Goal: Task Accomplishment & Management: Use online tool/utility

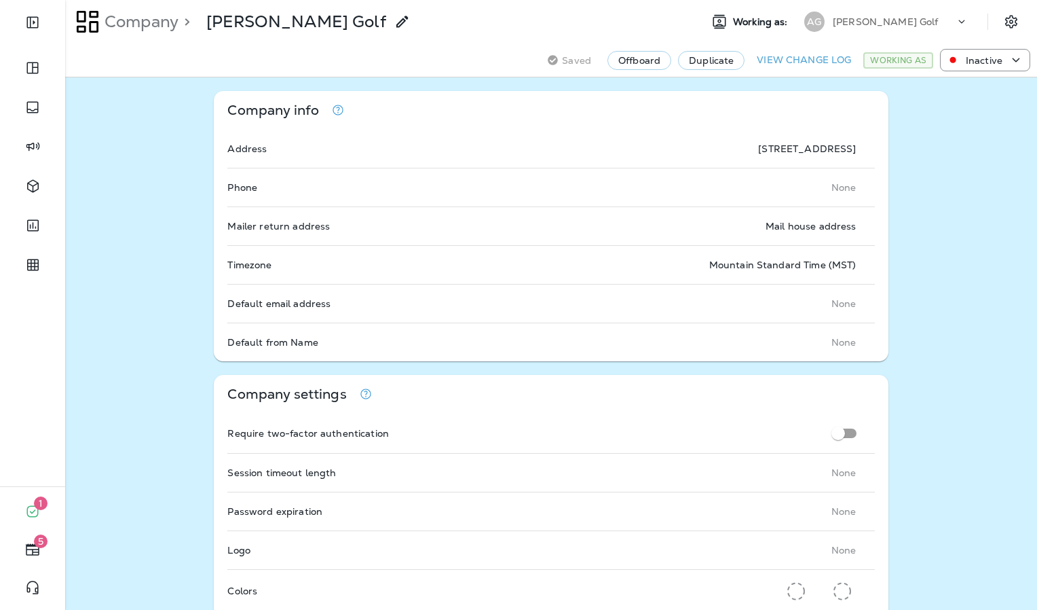
click at [888, 15] on div "Asher Golf" at bounding box center [894, 22] width 122 height 20
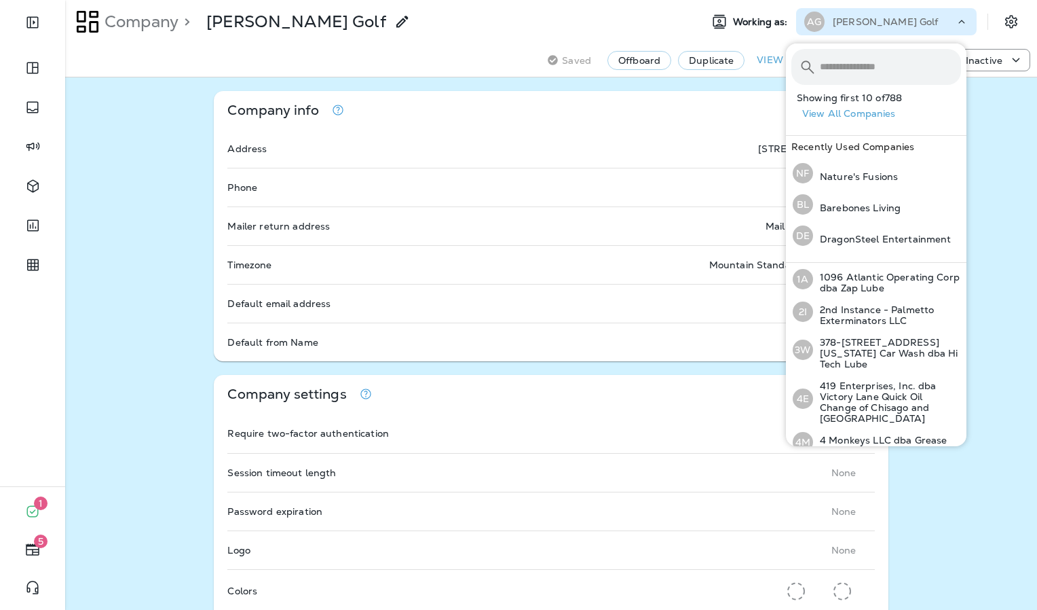
click at [873, 71] on input "text" at bounding box center [890, 67] width 141 height 36
type input "*"
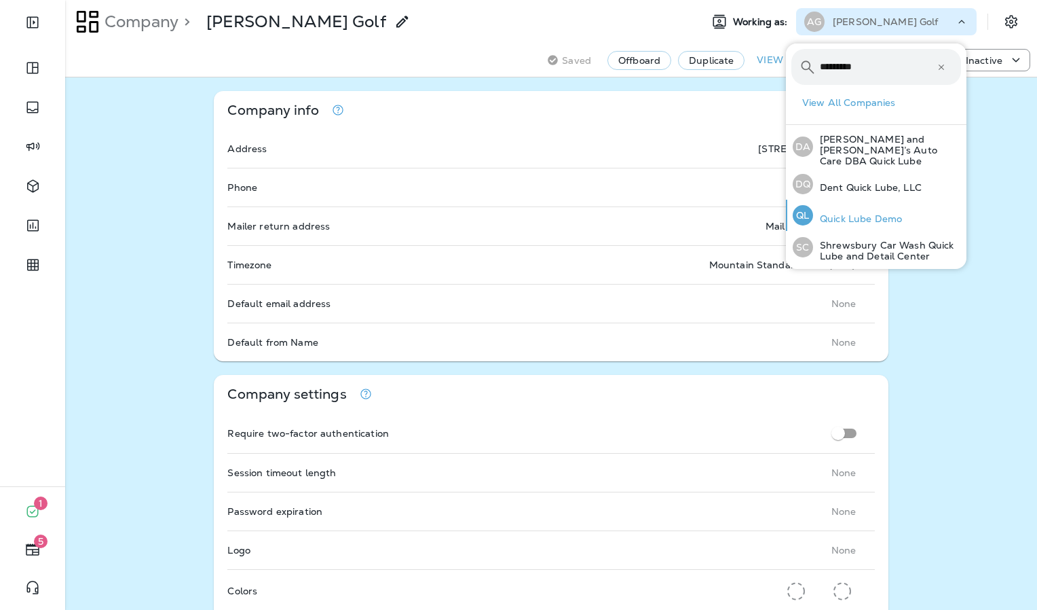
type input "*********"
click at [857, 213] on p "Quick Lube Demo" at bounding box center [857, 218] width 89 height 11
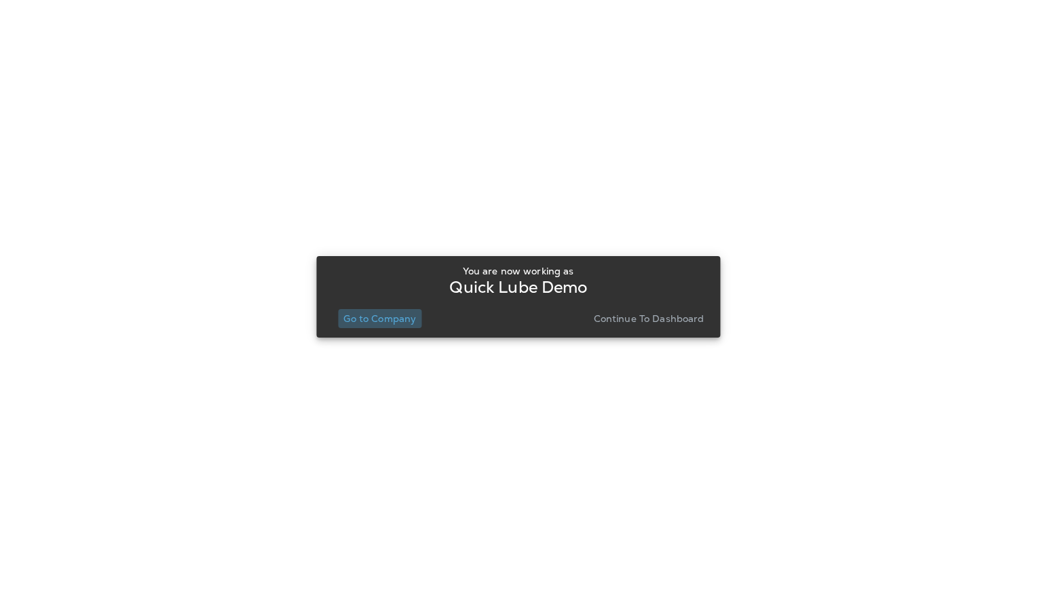
click at [404, 315] on p "Go to Company" at bounding box center [379, 318] width 73 height 11
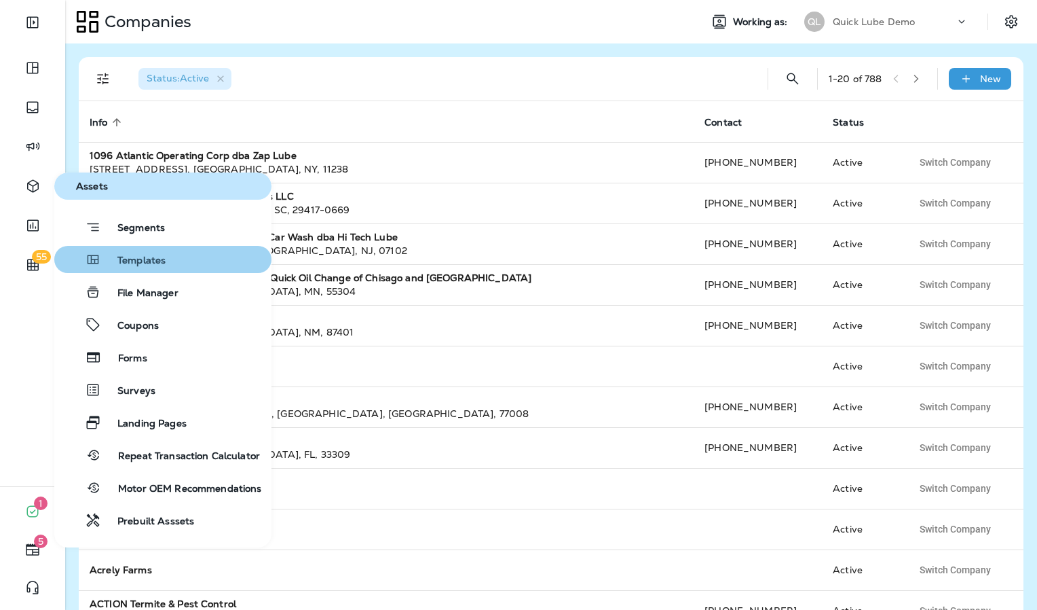
click at [164, 271] on button "Templates" at bounding box center [162, 259] width 217 height 27
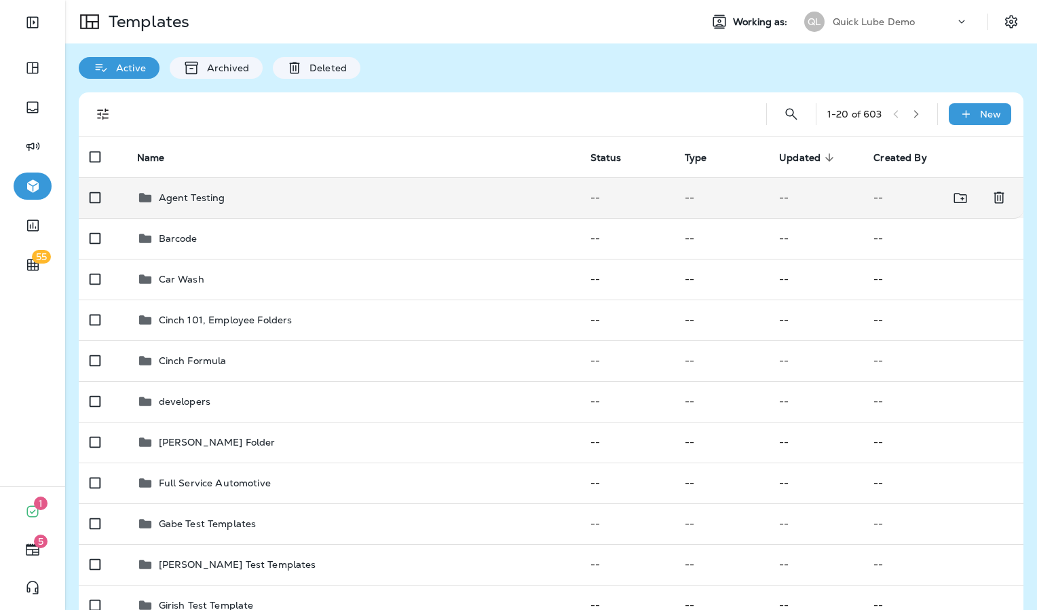
click at [198, 206] on td "Agent Testing" at bounding box center [352, 197] width 453 height 41
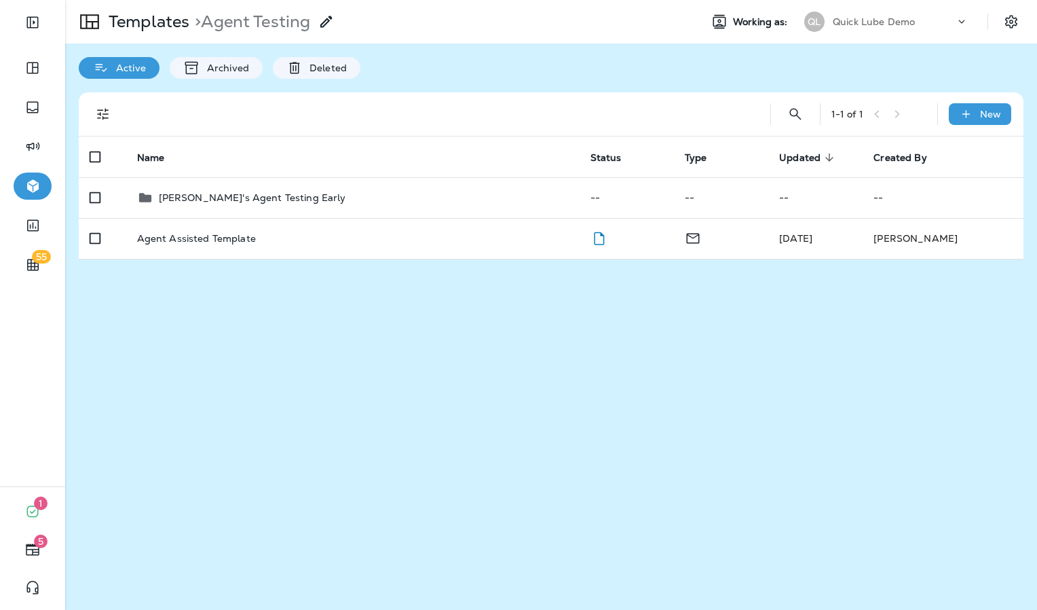
click at [241, 202] on p "Justin's Agent Testing Early" at bounding box center [252, 197] width 187 height 11
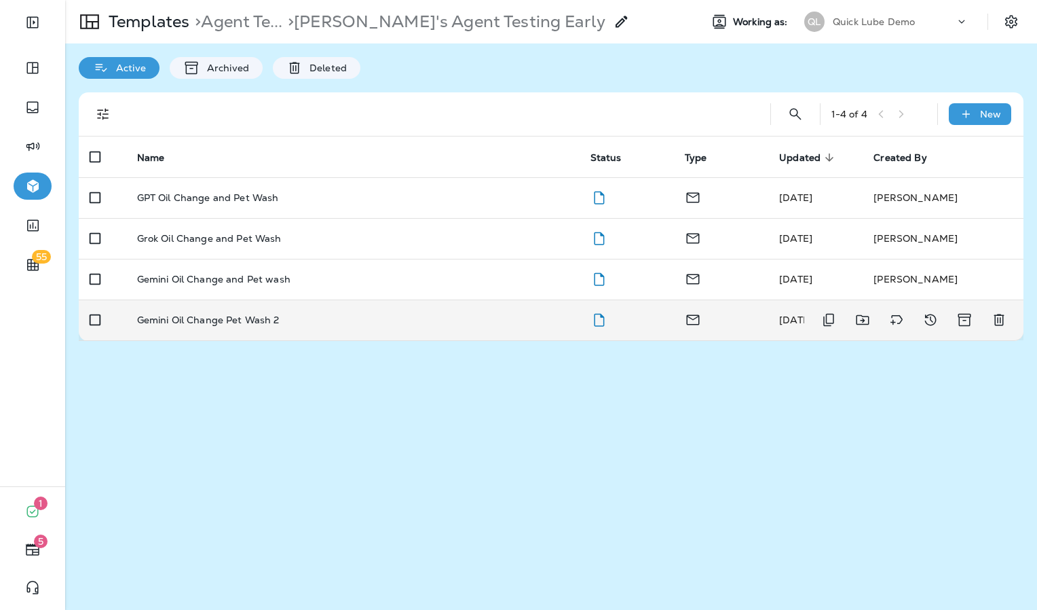
click at [294, 310] on td "Gemini Oil Change Pet Wash 2" at bounding box center [352, 319] width 453 height 41
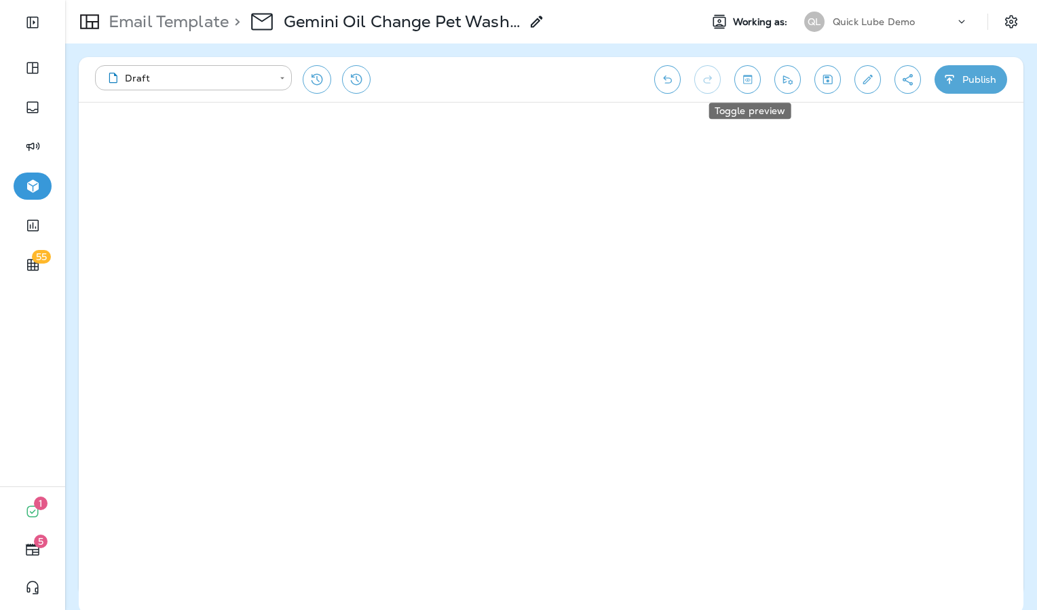
click at [755, 77] on icon "Toggle preview" at bounding box center [748, 80] width 14 height 14
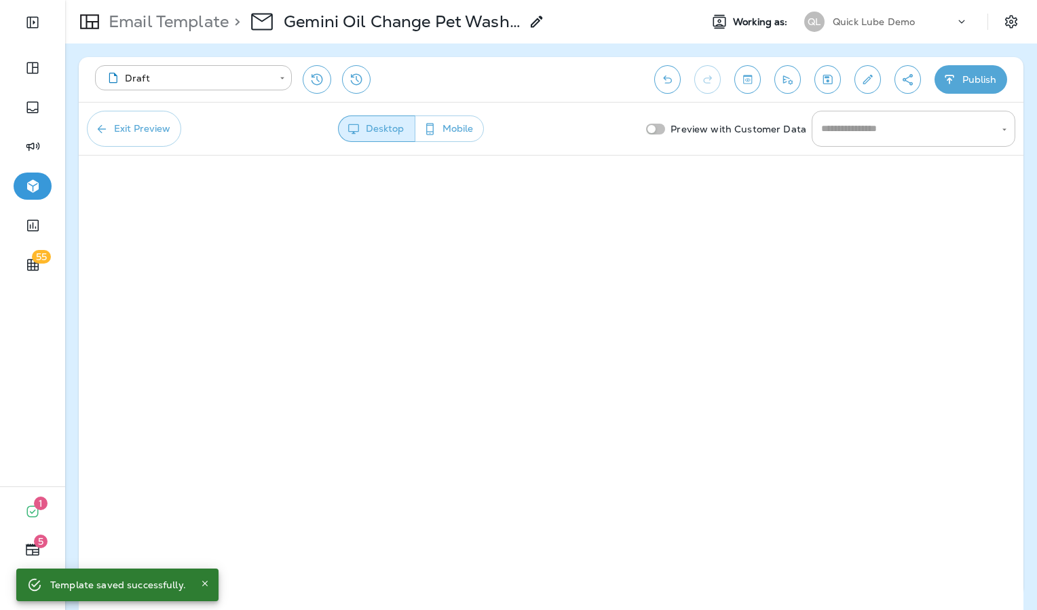
click at [906, 134] on input "text" at bounding box center [903, 129] width 171 height 24
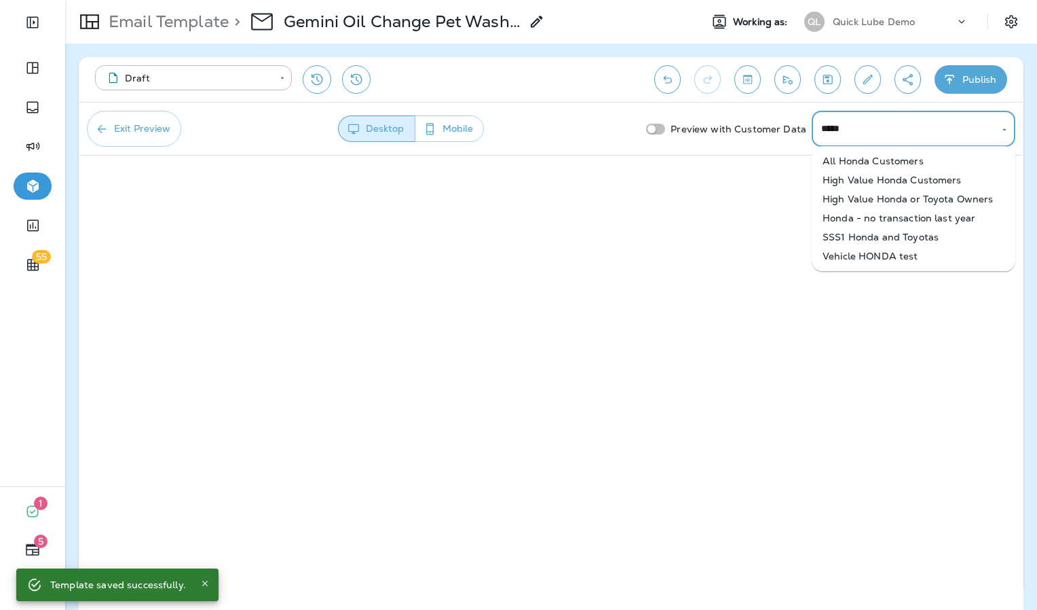
click at [886, 159] on li "All Honda Customers" at bounding box center [914, 160] width 204 height 19
type input "**********"
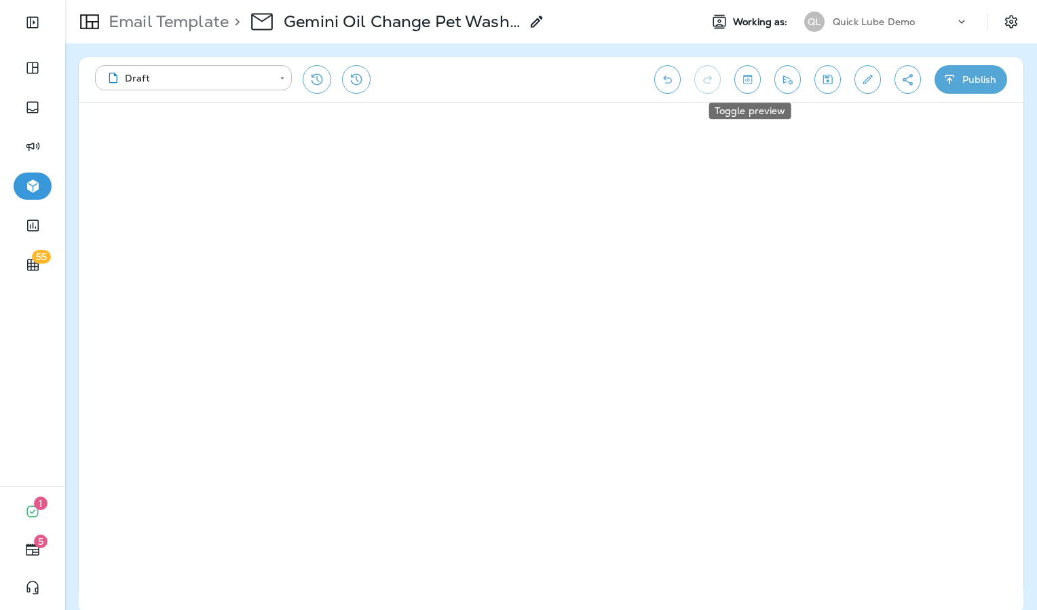
click at [750, 78] on icon "Toggle preview" at bounding box center [747, 79] width 9 height 9
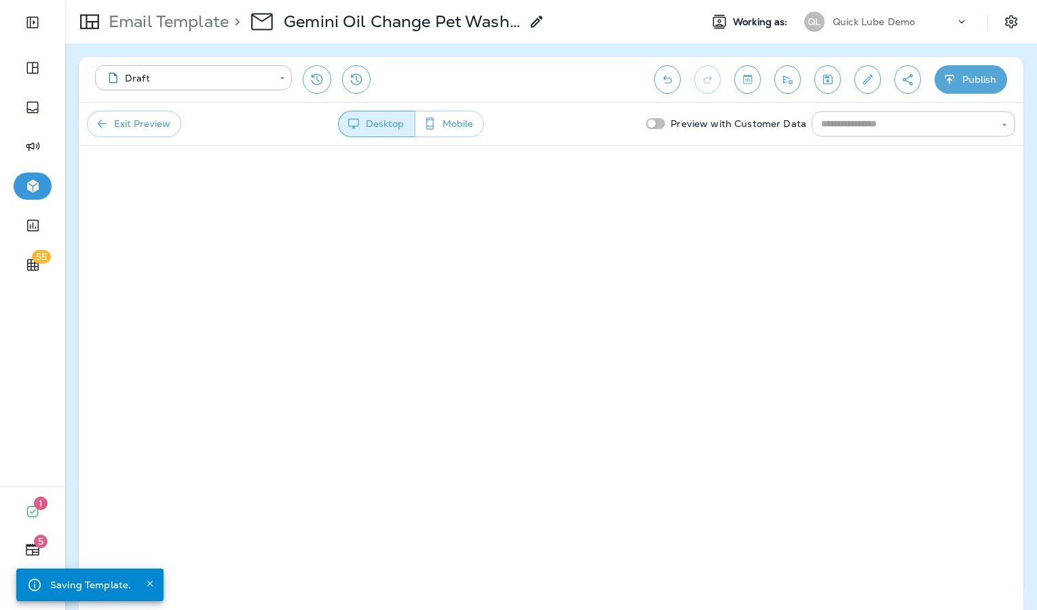
click at [872, 124] on input "text" at bounding box center [902, 123] width 173 height 17
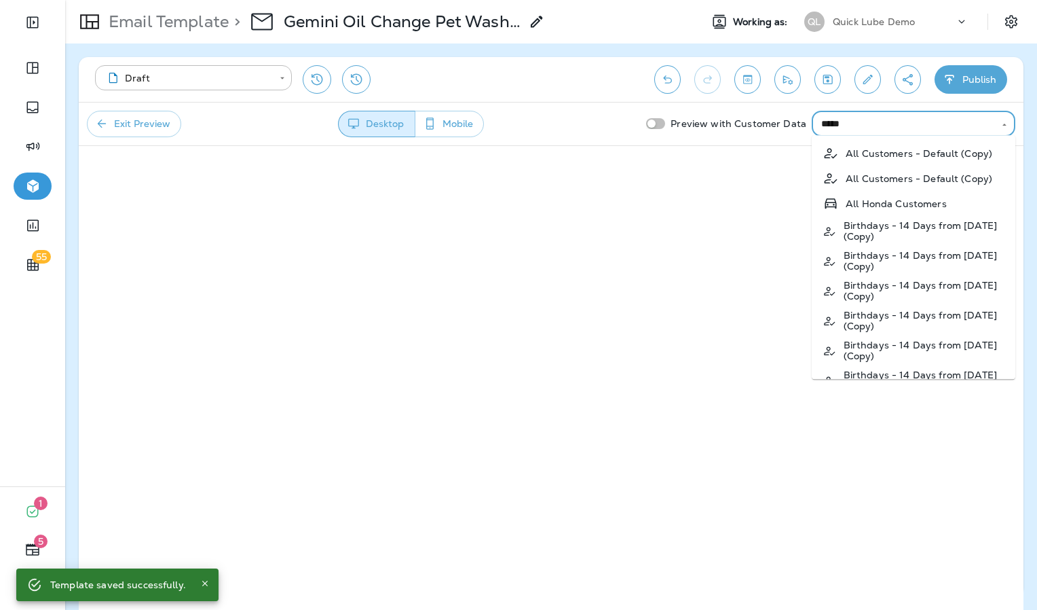
click at [888, 206] on p "All Honda Customers" at bounding box center [896, 203] width 101 height 11
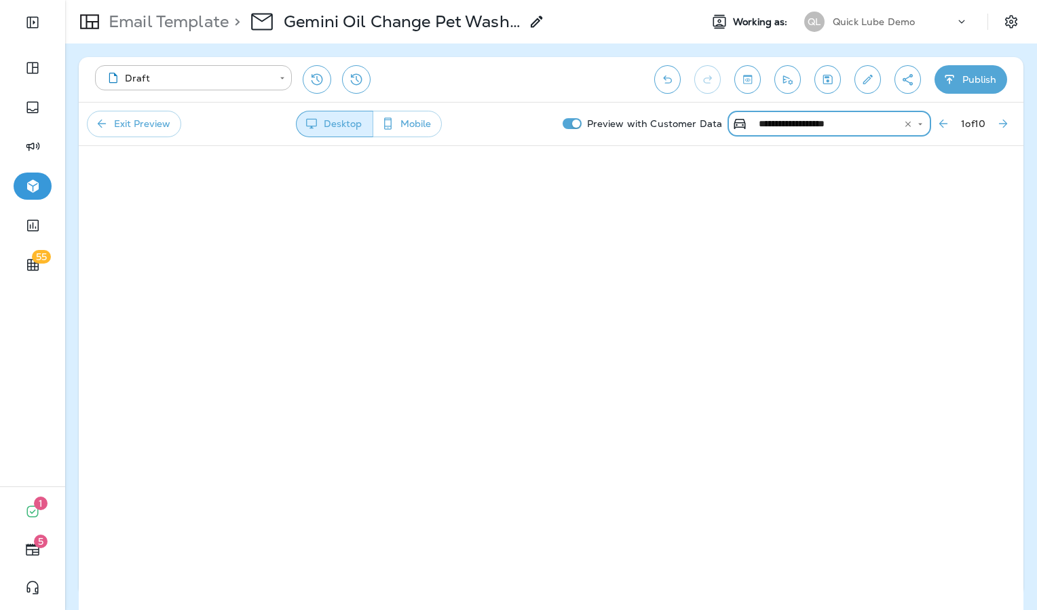
type input "**********"
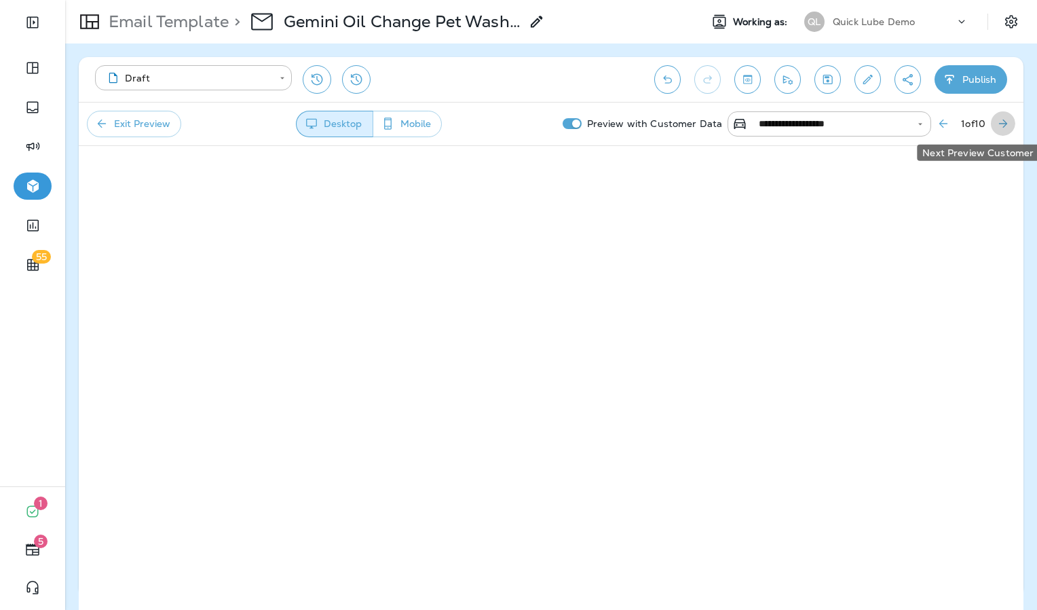
click at [1004, 122] on icon "Next Preview Customer" at bounding box center [1003, 123] width 8 height 8
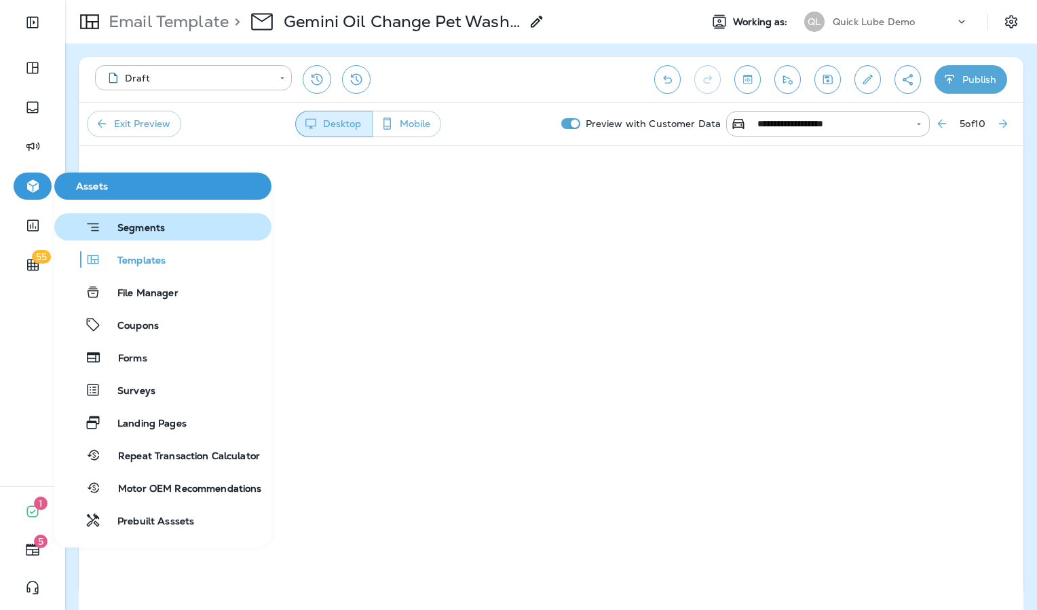
click at [148, 233] on span "Segments" at bounding box center [133, 229] width 64 height 14
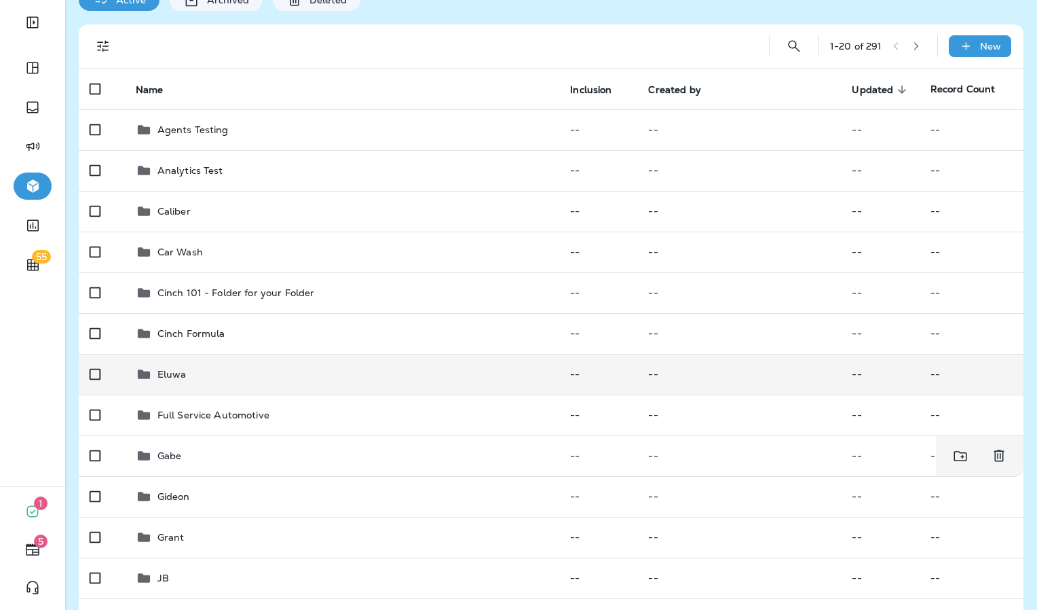
scroll to position [68, 0]
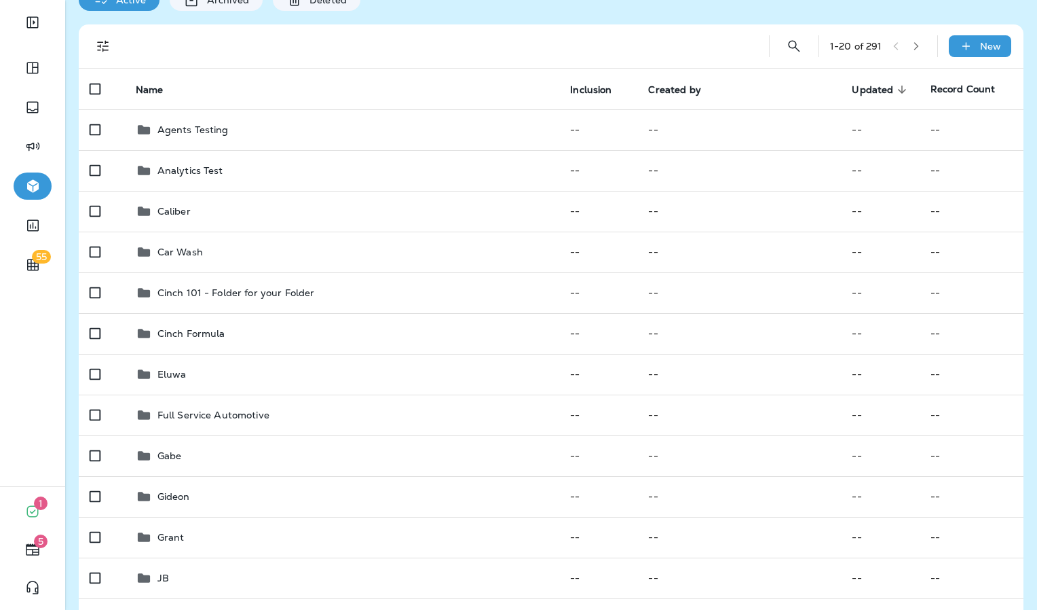
click at [963, 29] on div "1 - 20 of 291 New" at bounding box center [554, 45] width 929 height 43
click at [959, 38] on div "New" at bounding box center [980, 46] width 62 height 22
click at [930, 109] on p "Custom Segment" at bounding box center [937, 111] width 88 height 11
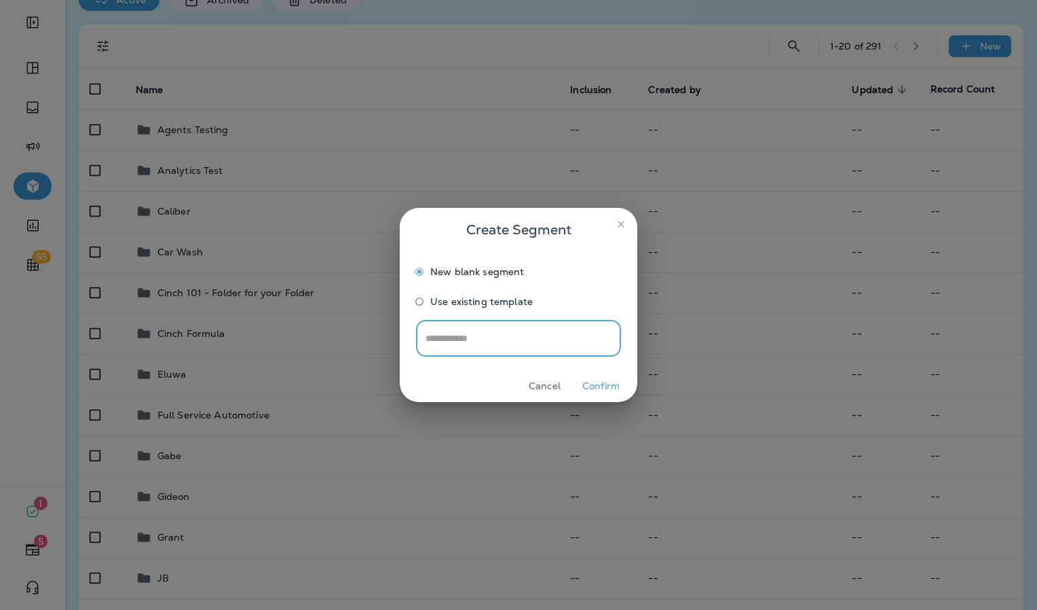
click at [594, 380] on button "Confirm" at bounding box center [601, 385] width 51 height 21
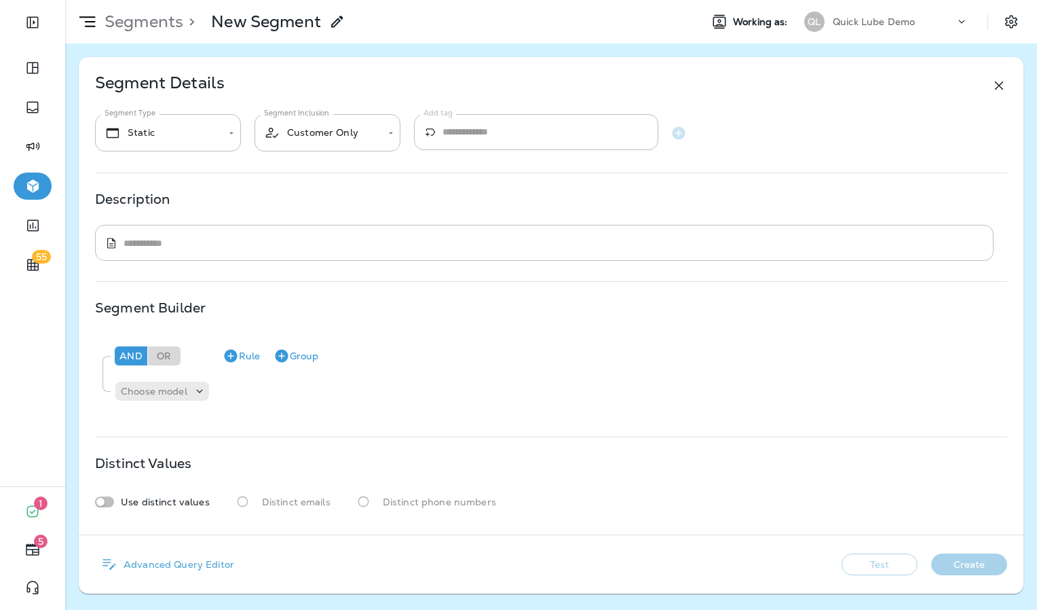
click at [186, 559] on p "Advanced Query Editor" at bounding box center [176, 564] width 116 height 11
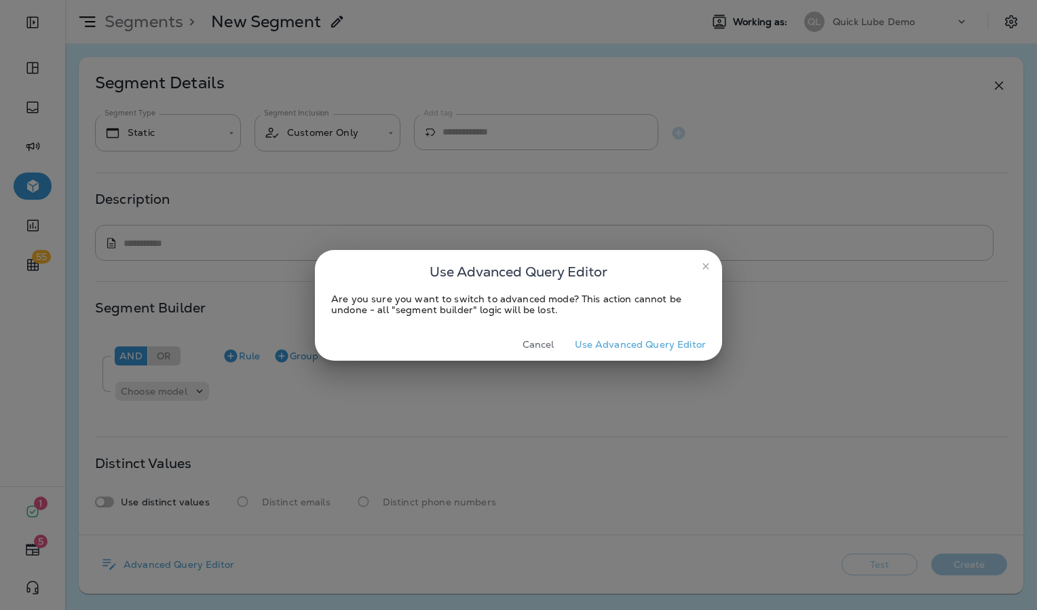
click at [668, 338] on button "Use Advanced Query Editor" at bounding box center [640, 344] width 143 height 21
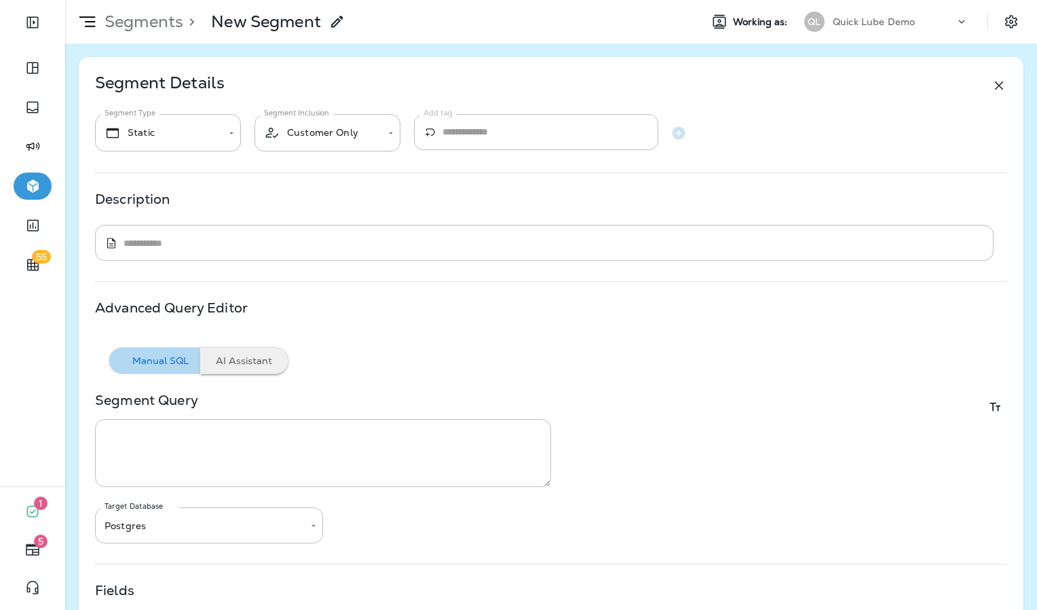
click at [219, 365] on button "AI Assistant" at bounding box center [244, 360] width 88 height 27
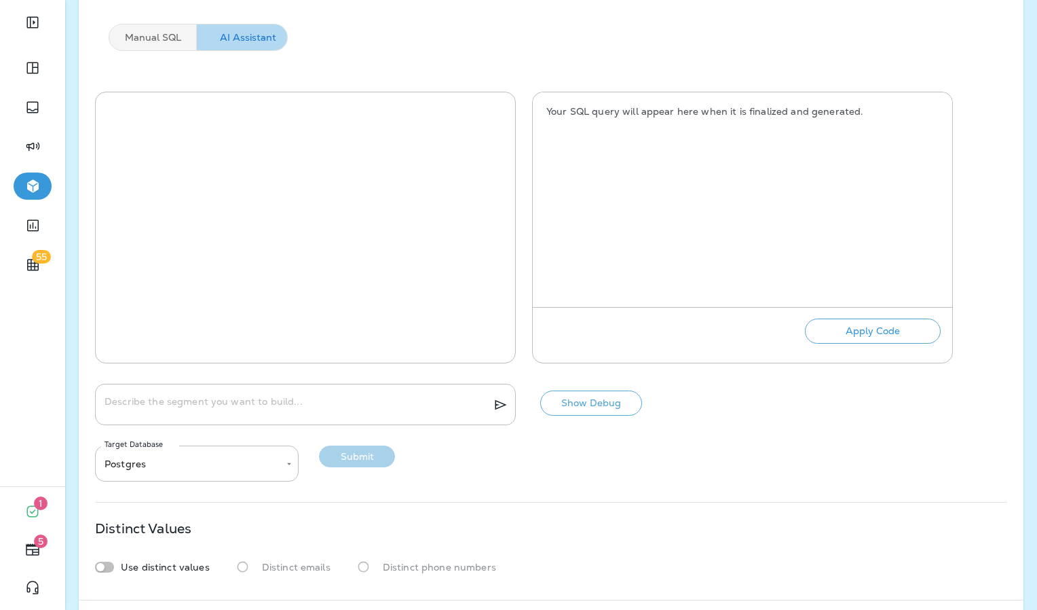
scroll to position [324, 0]
click at [358, 386] on div "* Describe the segment you want to build..." at bounding box center [305, 403] width 421 height 41
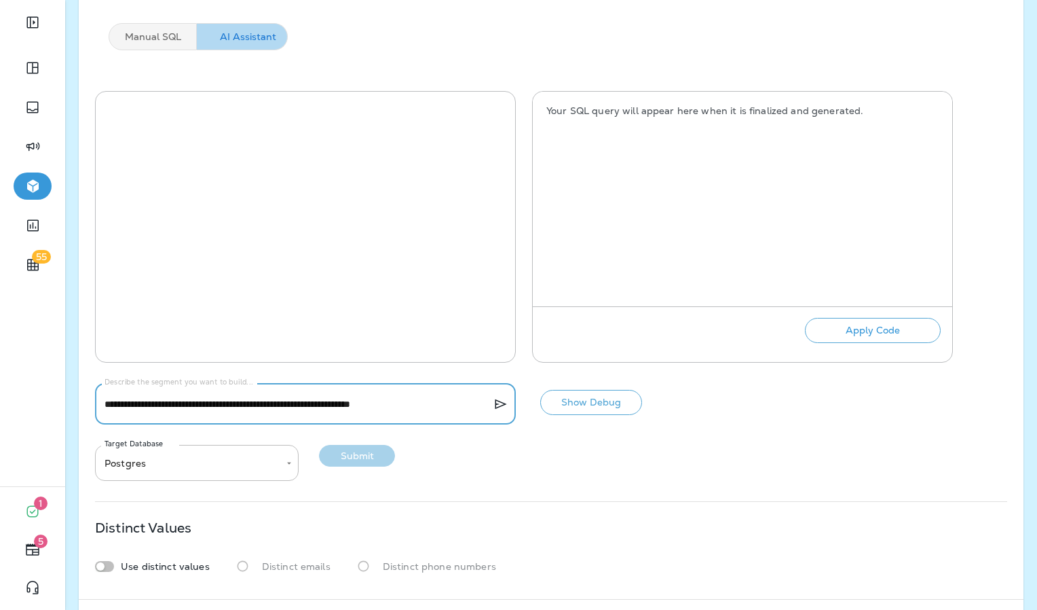
type textarea "**********"
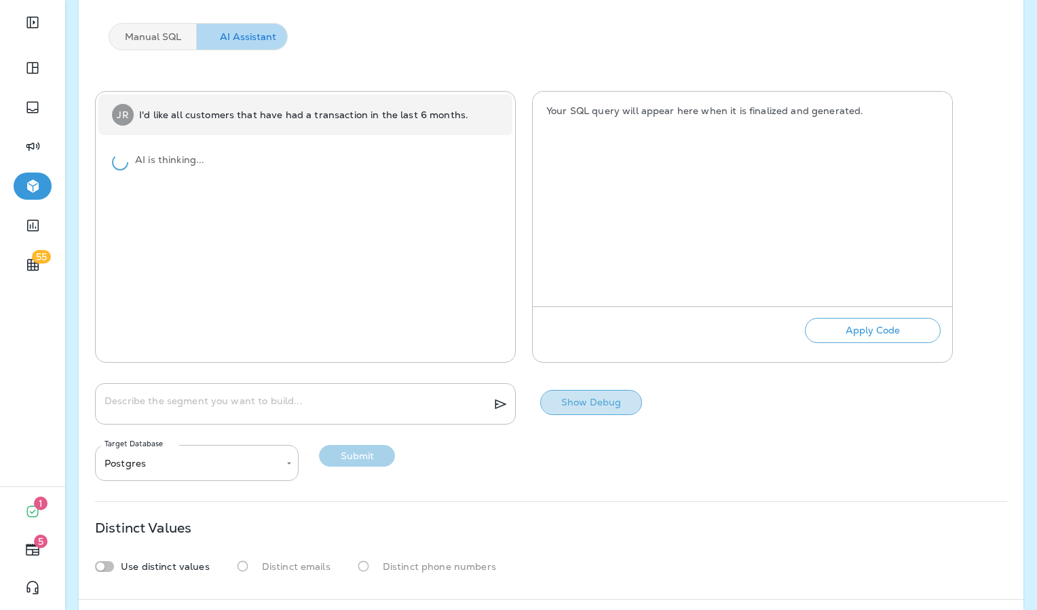
click at [617, 402] on button "Show Debug" at bounding box center [591, 402] width 102 height 25
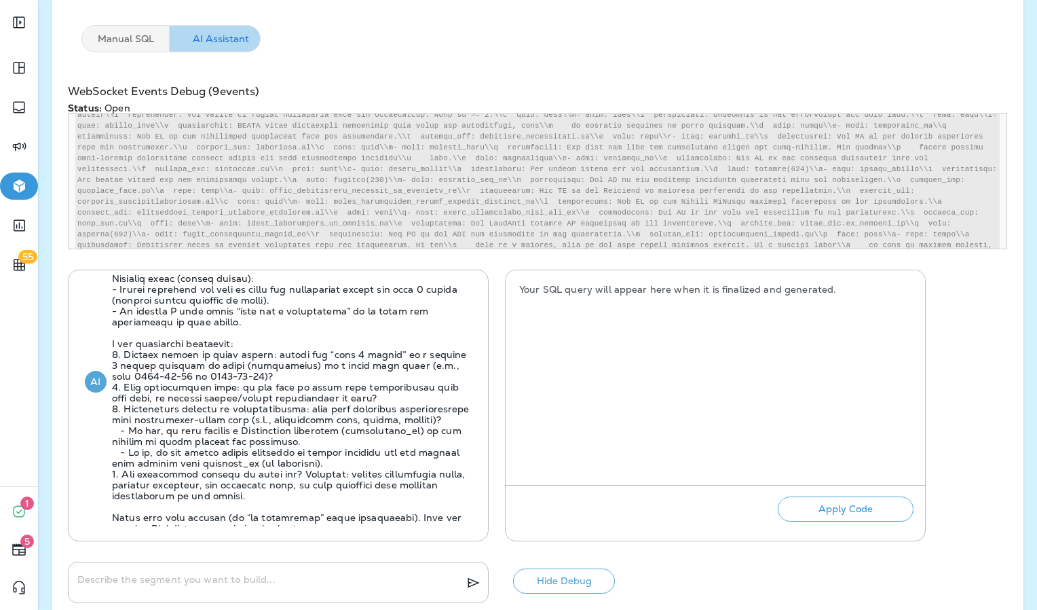
scroll to position [105, 0]
click at [174, 590] on div "* Describe the segment you want to build..." at bounding box center [278, 581] width 421 height 41
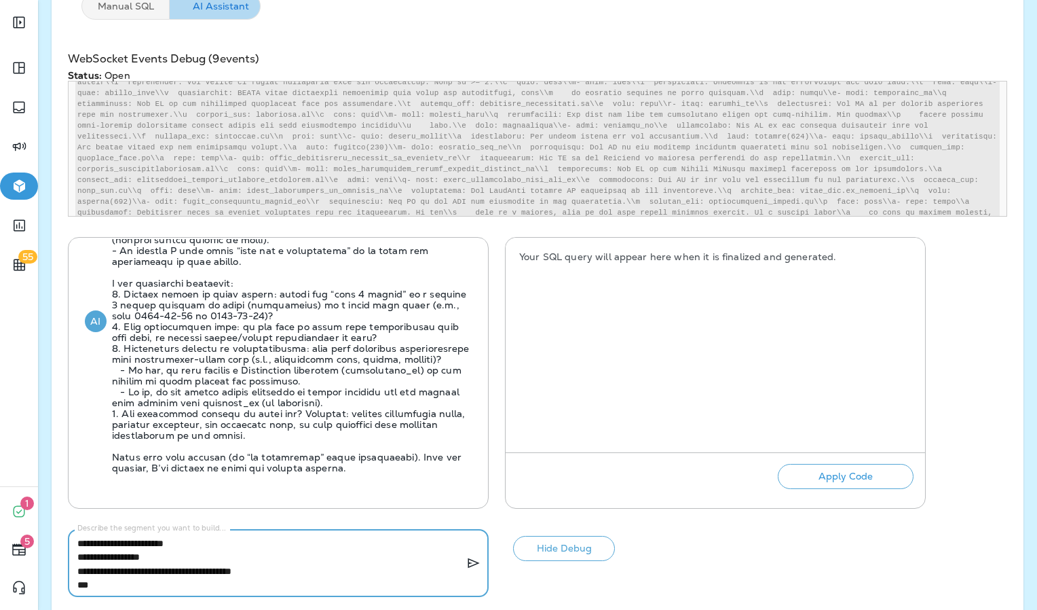
scroll to position [141, 0]
type textarea "**********"
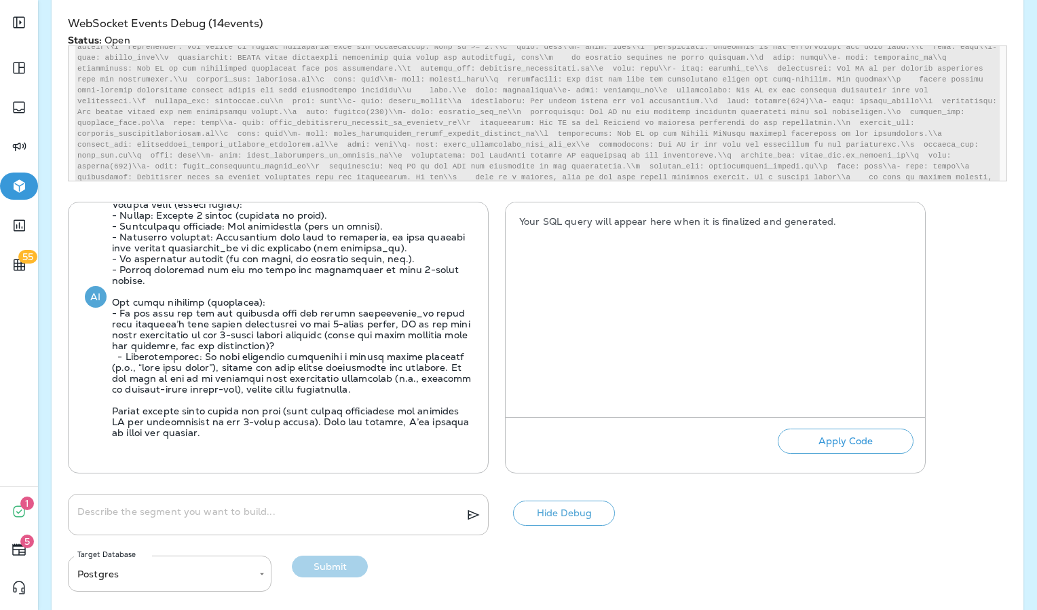
scroll to position [543, 0]
click at [236, 509] on textarea "Describe the segment you want to build..." at bounding box center [265, 515] width 377 height 14
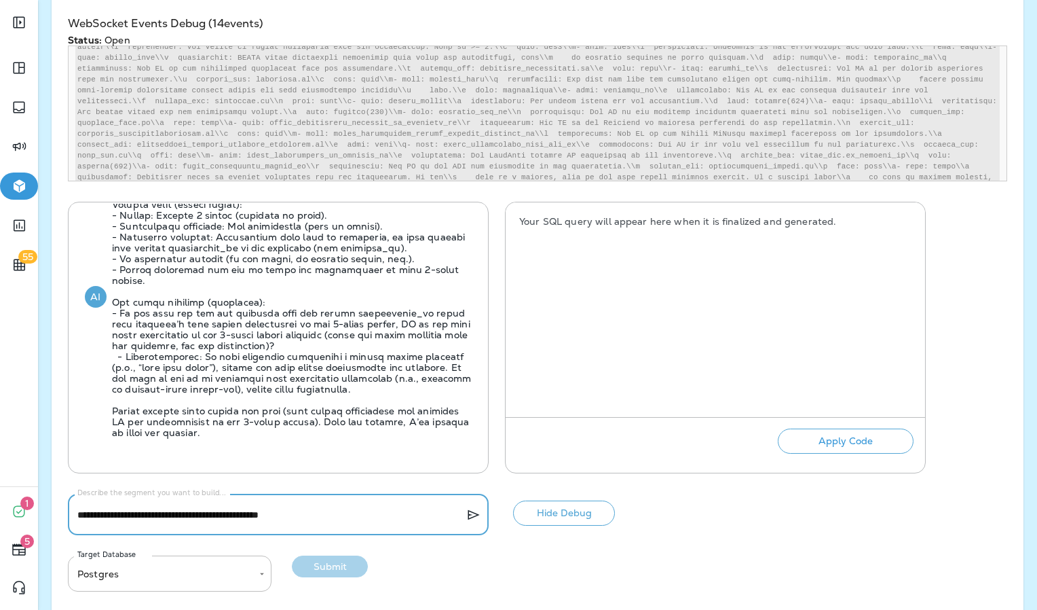
type textarea "**********"
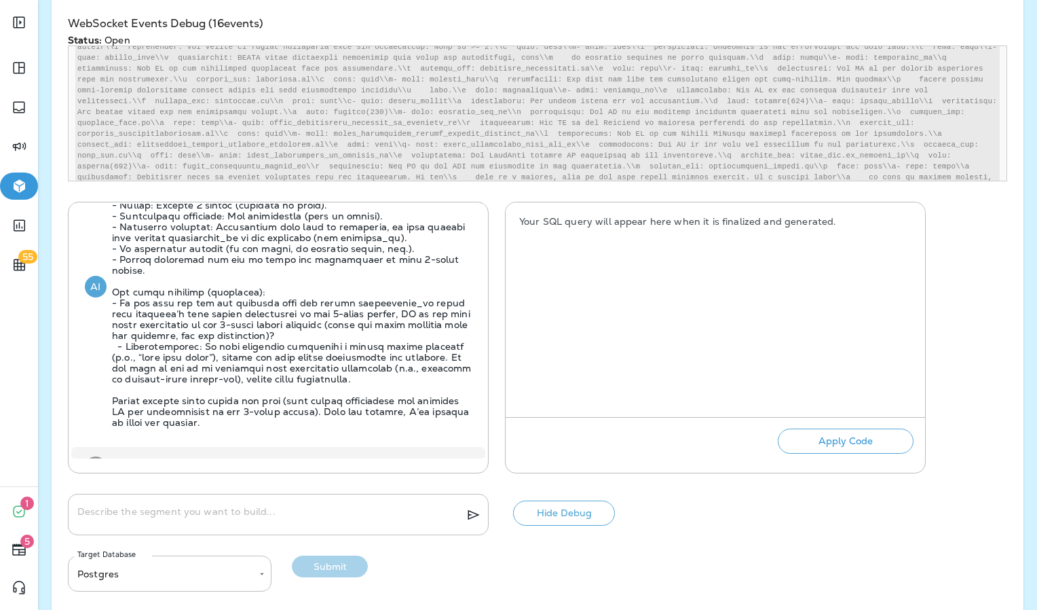
scroll to position [638, 0]
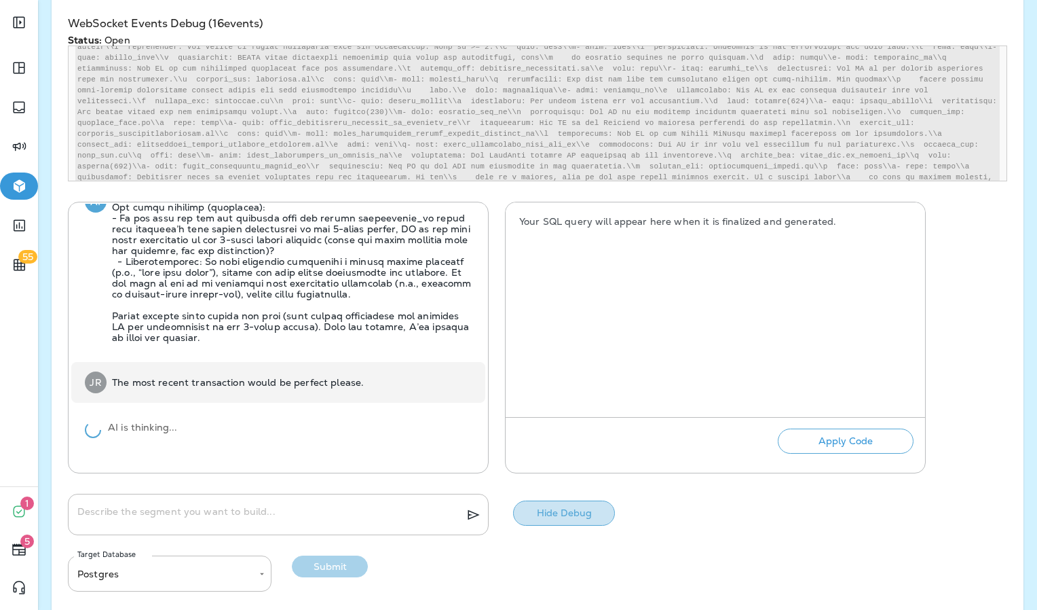
click at [559, 501] on button "Hide Debug" at bounding box center [564, 512] width 102 height 25
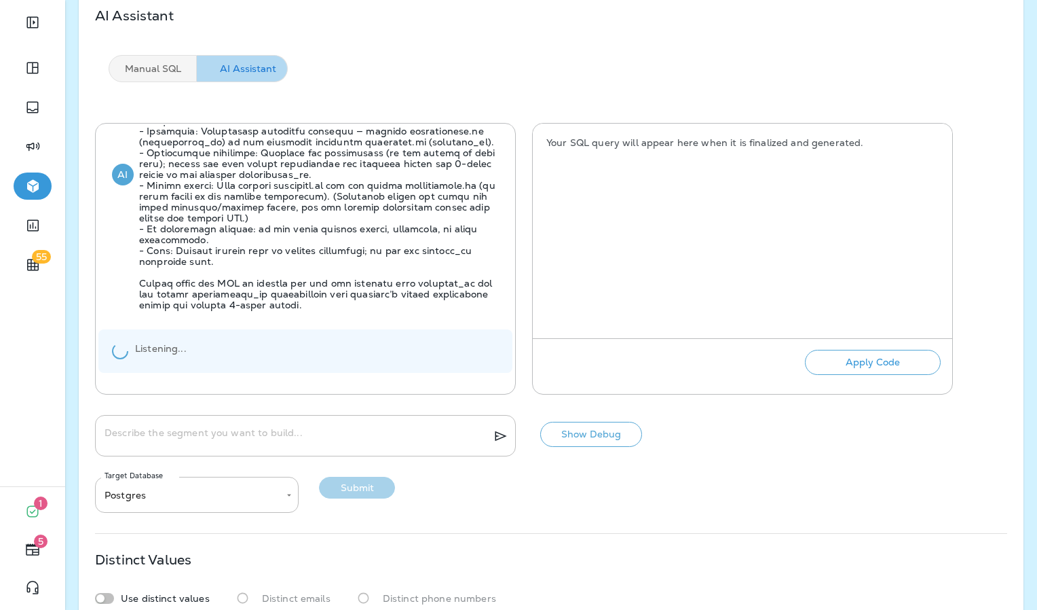
scroll to position [941, 0]
click at [570, 436] on button "Show Debug" at bounding box center [591, 434] width 102 height 25
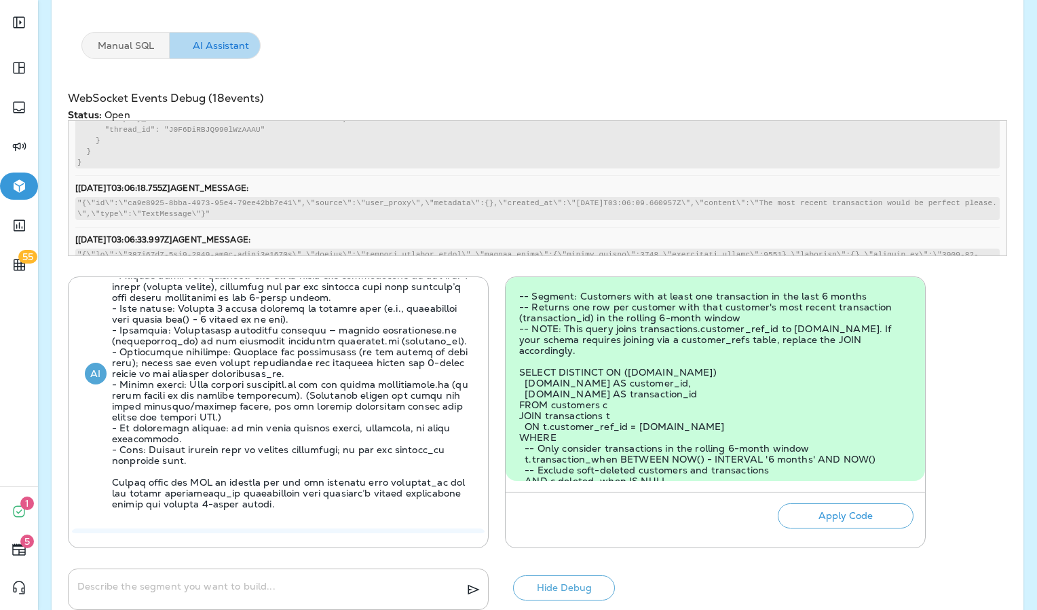
scroll to position [942, 0]
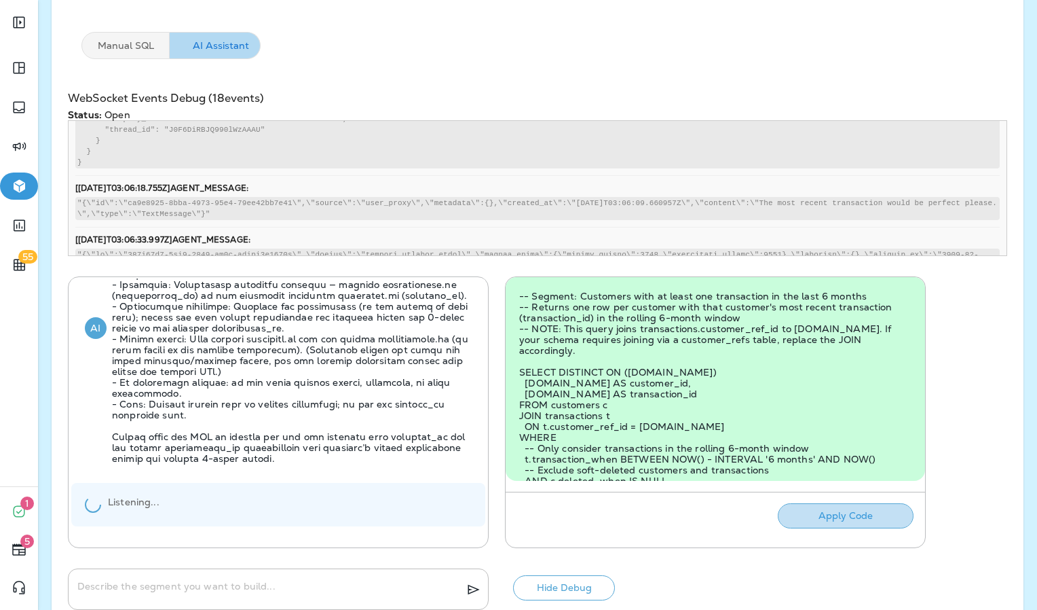
click at [866, 519] on button "Apply Code" at bounding box center [846, 515] width 136 height 25
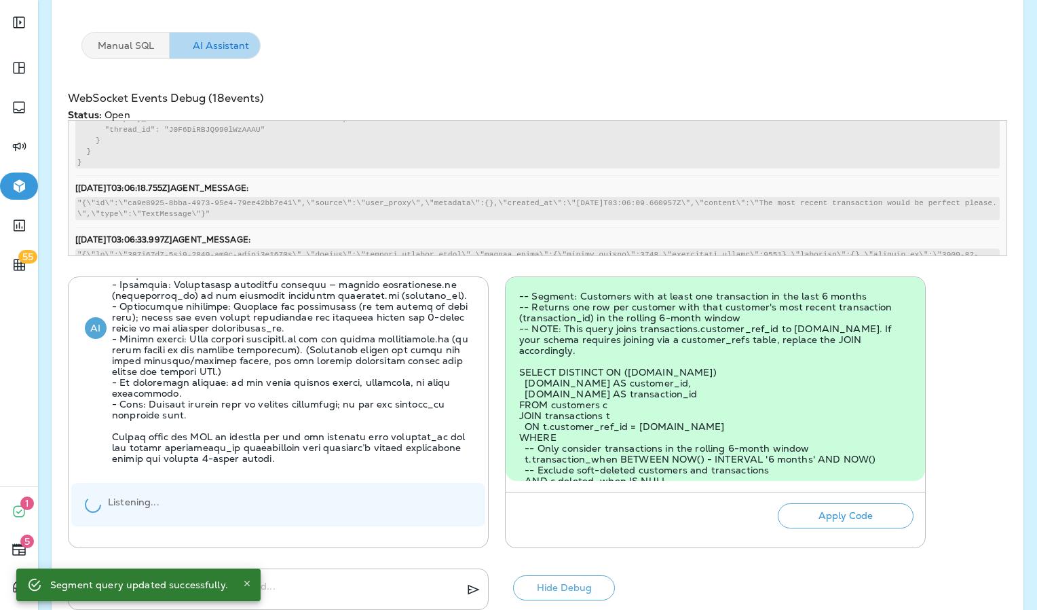
scroll to position [557, 0]
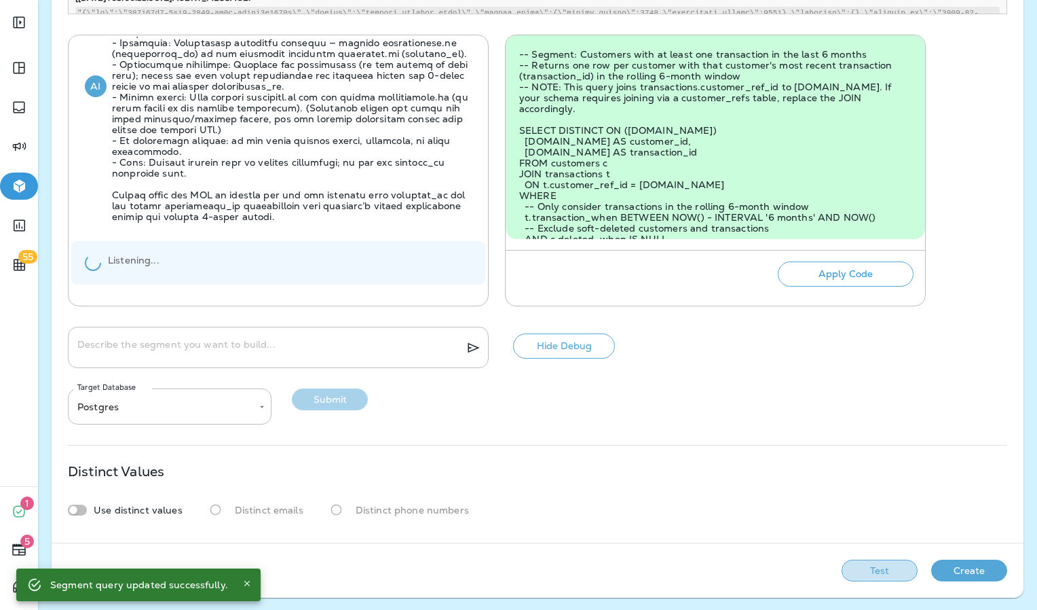
click at [867, 561] on button "Test" at bounding box center [880, 570] width 76 height 22
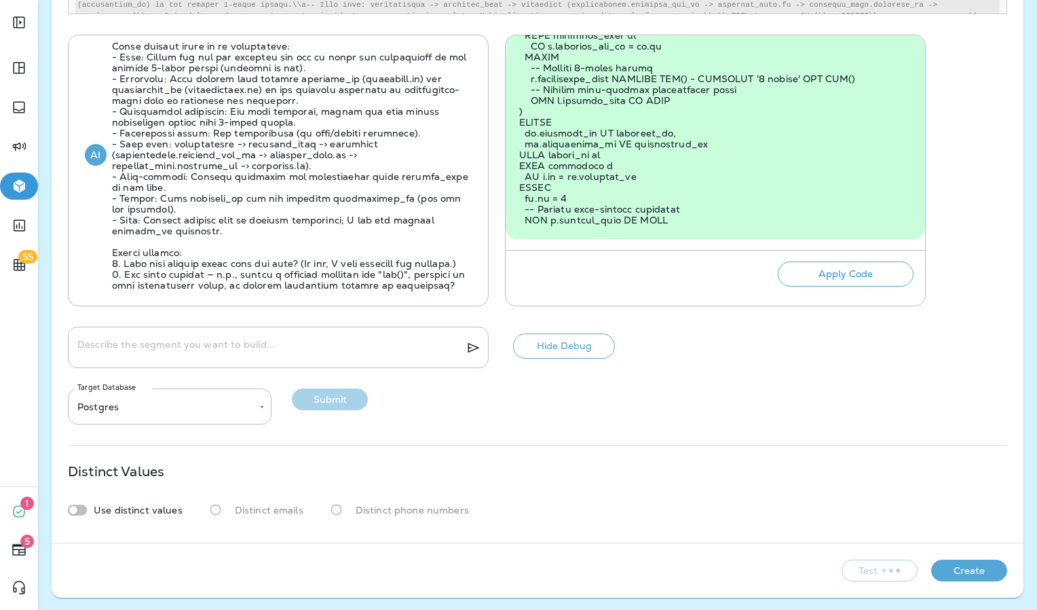
scroll to position [1252, 0]
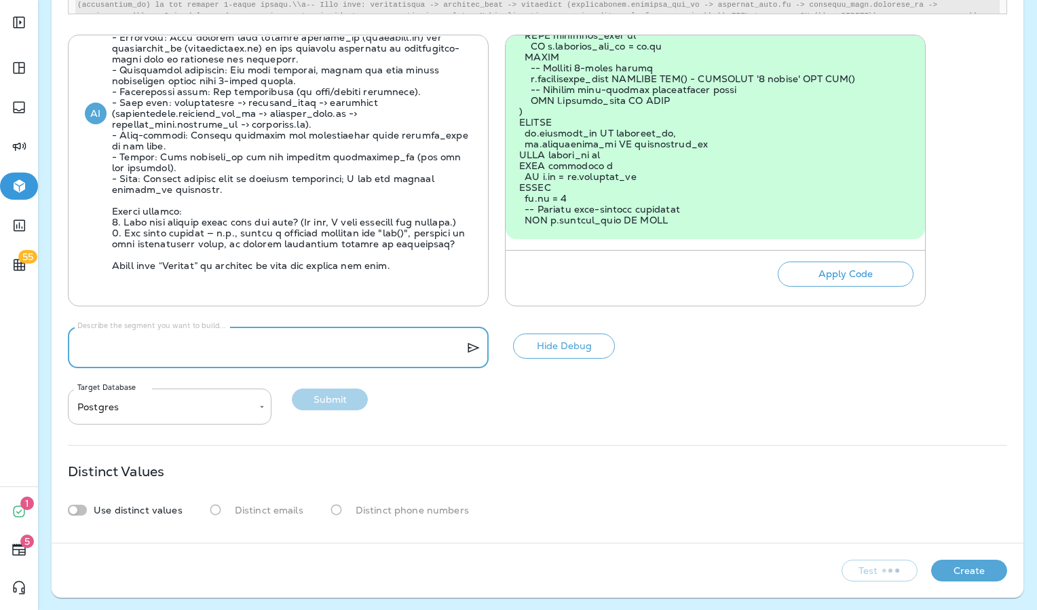
click at [223, 348] on textarea "Describe the segment you want to build..." at bounding box center [265, 348] width 377 height 14
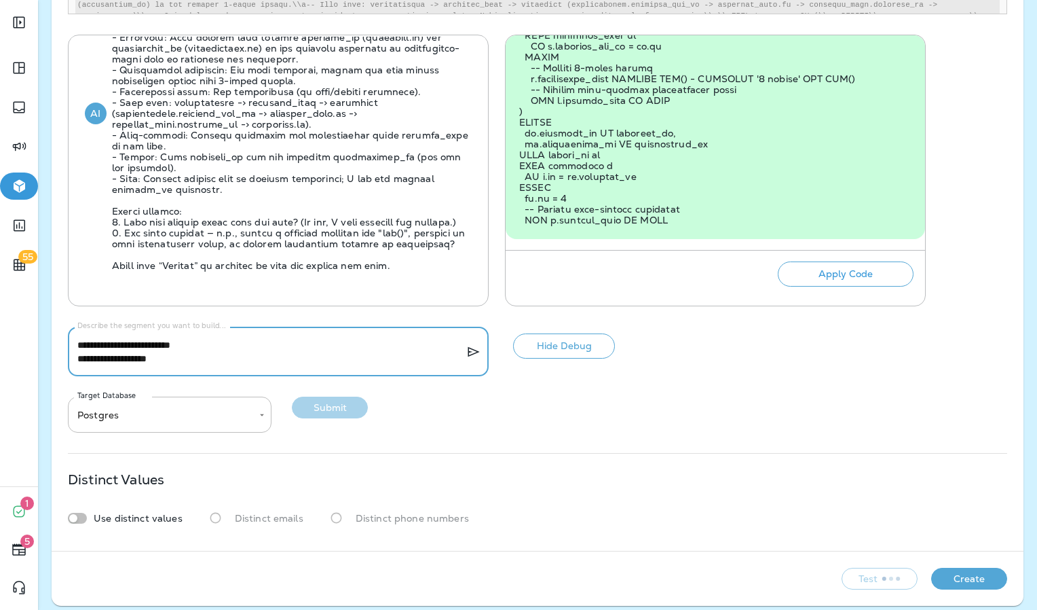
type textarea "**********"
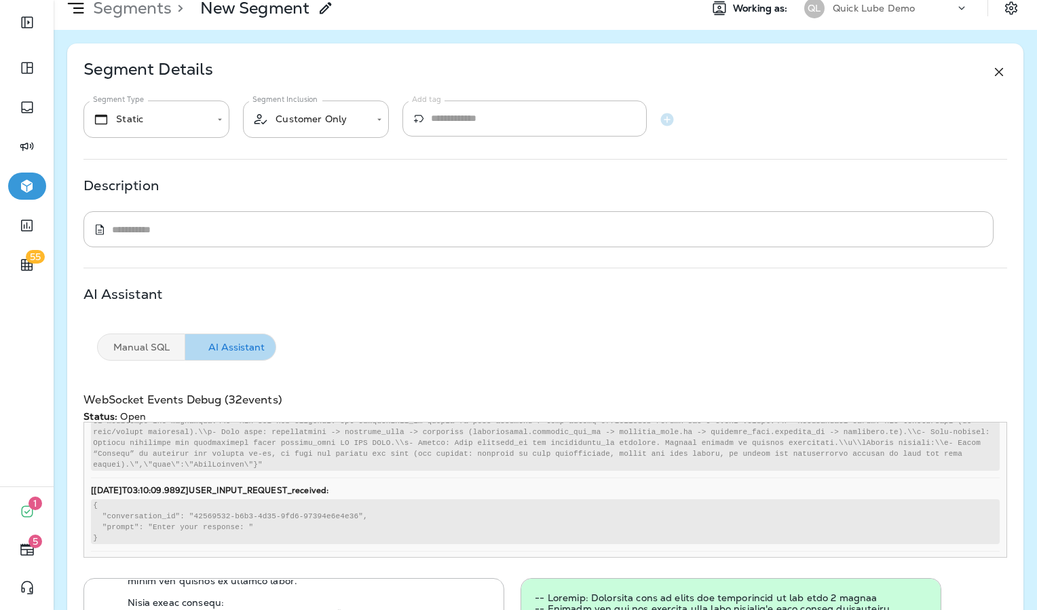
scroll to position [12, 0]
click at [991, 75] on icon at bounding box center [999, 73] width 16 height 16
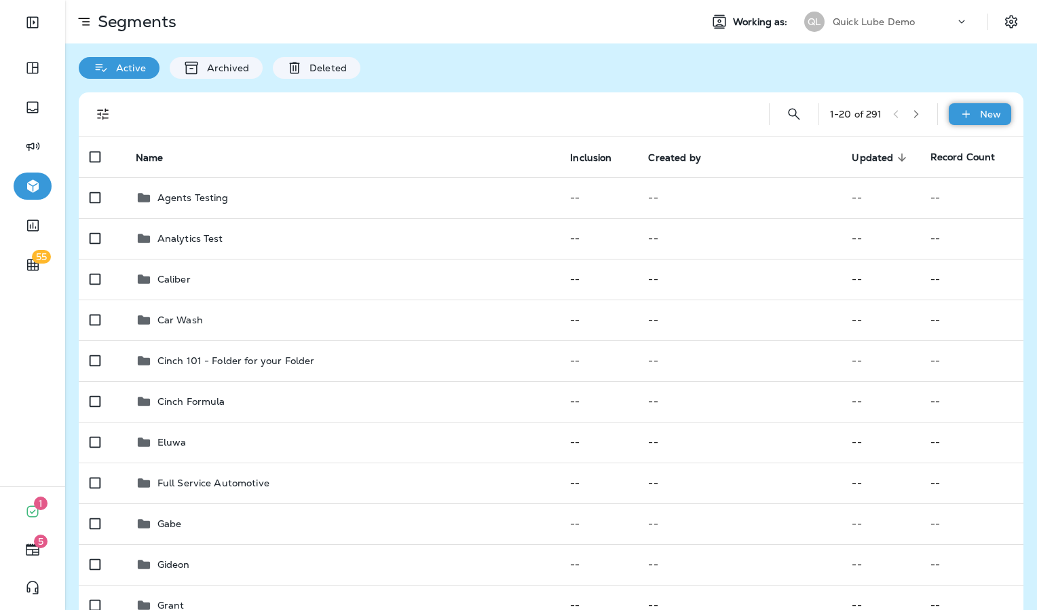
click at [980, 118] on p "New" at bounding box center [990, 114] width 21 height 11
click at [913, 186] on button "Custom Segment" at bounding box center [933, 179] width 136 height 33
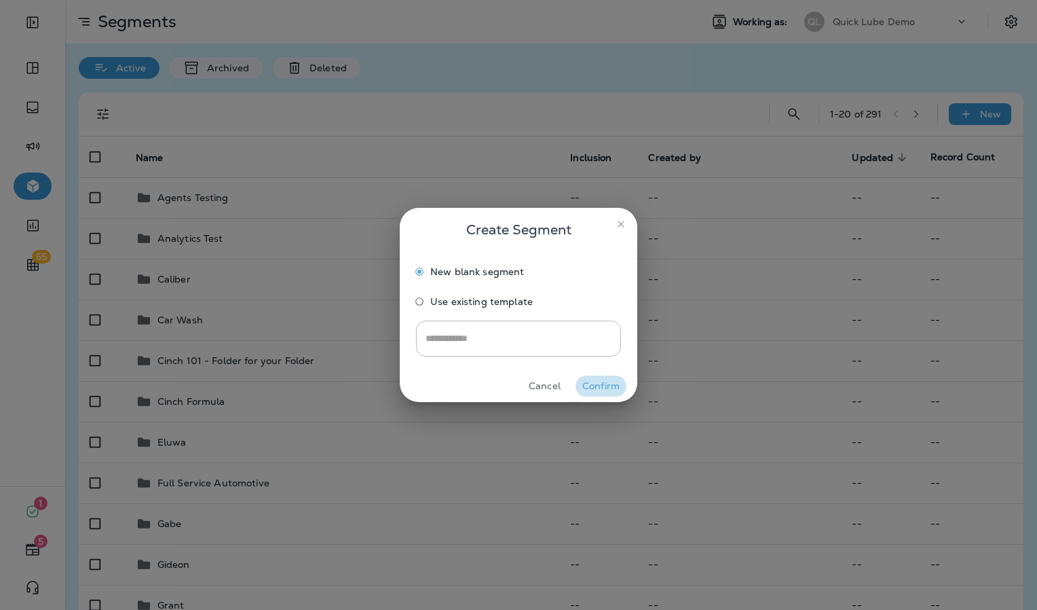
click at [582, 384] on button "Confirm" at bounding box center [601, 385] width 51 height 21
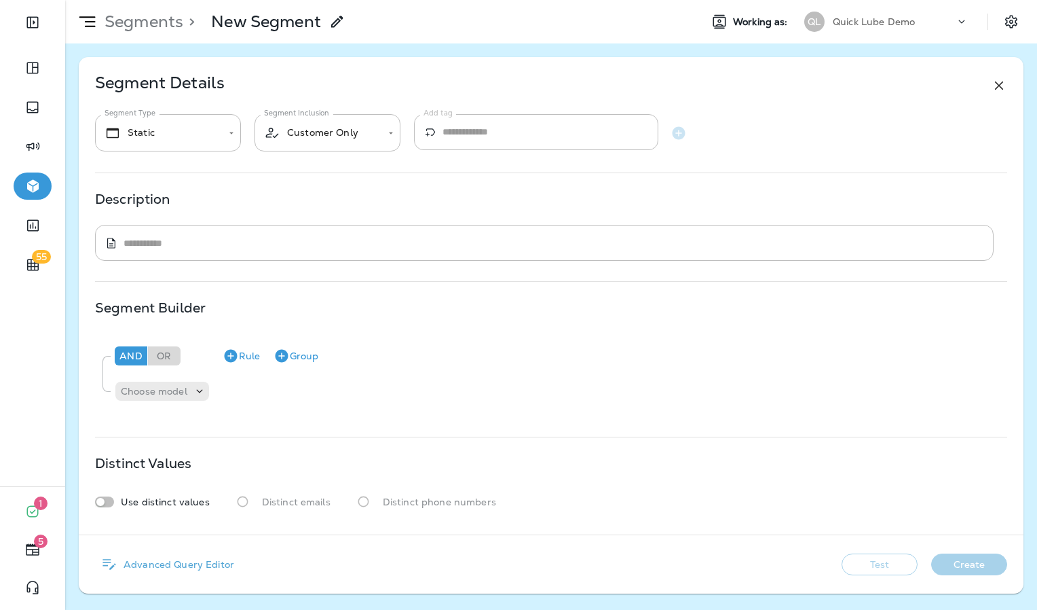
click at [178, 563] on p "Advanced Query Editor" at bounding box center [176, 564] width 116 height 11
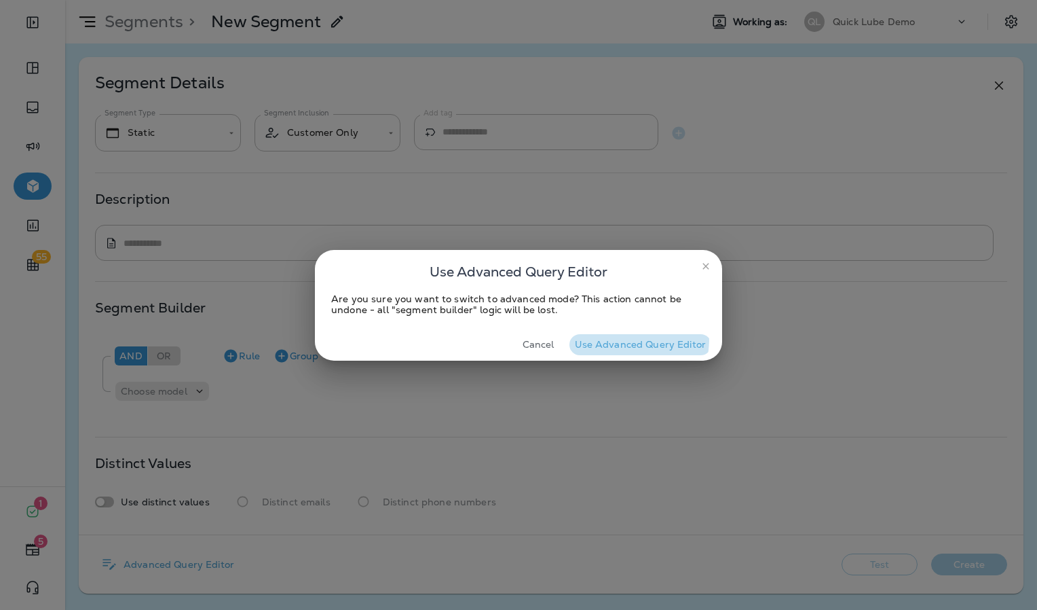
click at [610, 337] on button "Use Advanced Query Editor" at bounding box center [640, 344] width 143 height 21
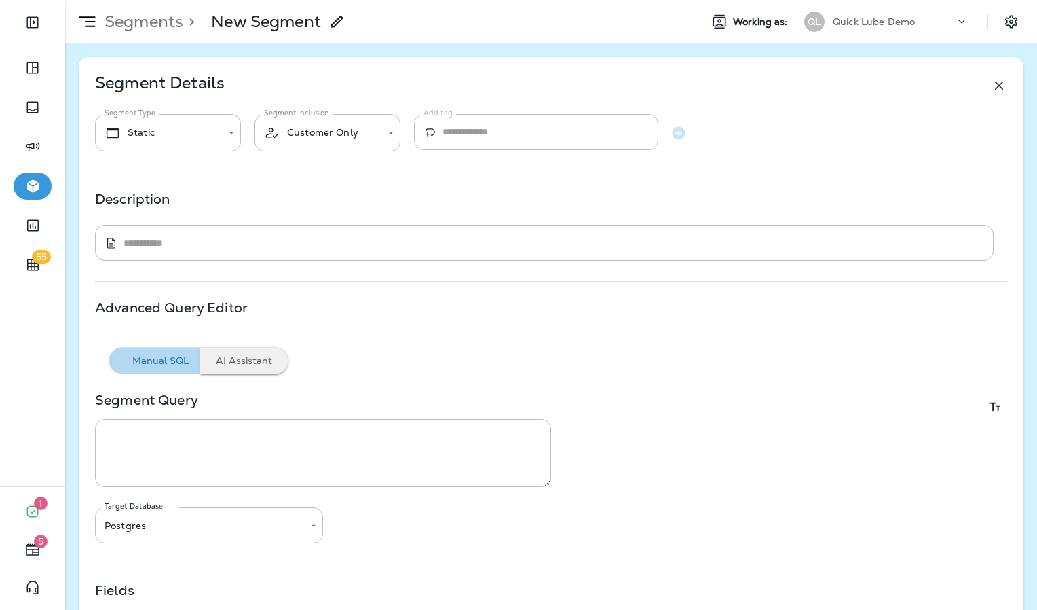
click at [225, 368] on button "AI Assistant" at bounding box center [244, 360] width 88 height 27
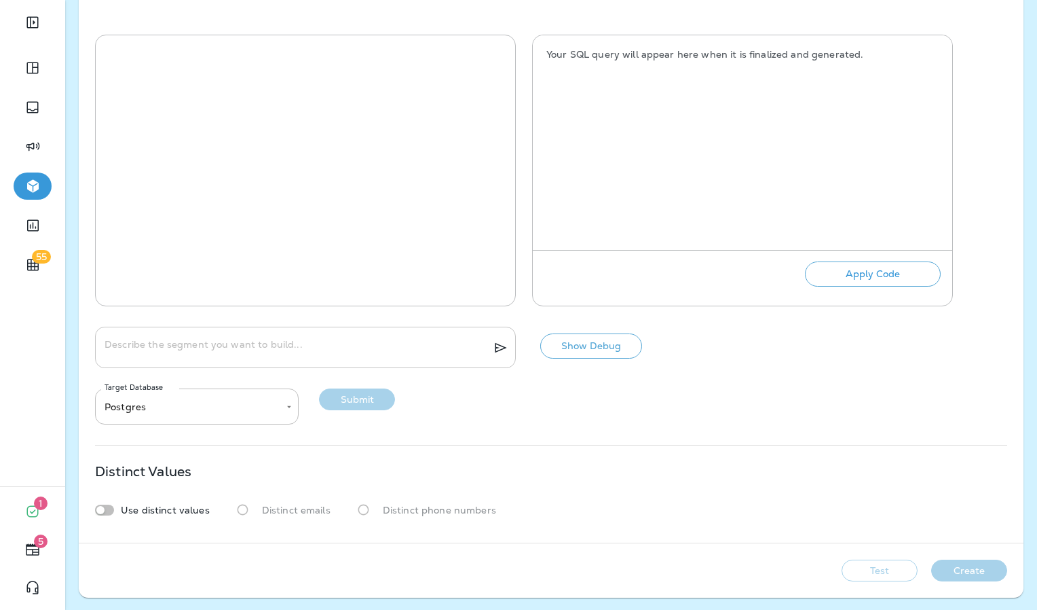
scroll to position [380, 0]
click at [337, 345] on textarea "Describe the segment you want to build..." at bounding box center [293, 348] width 377 height 14
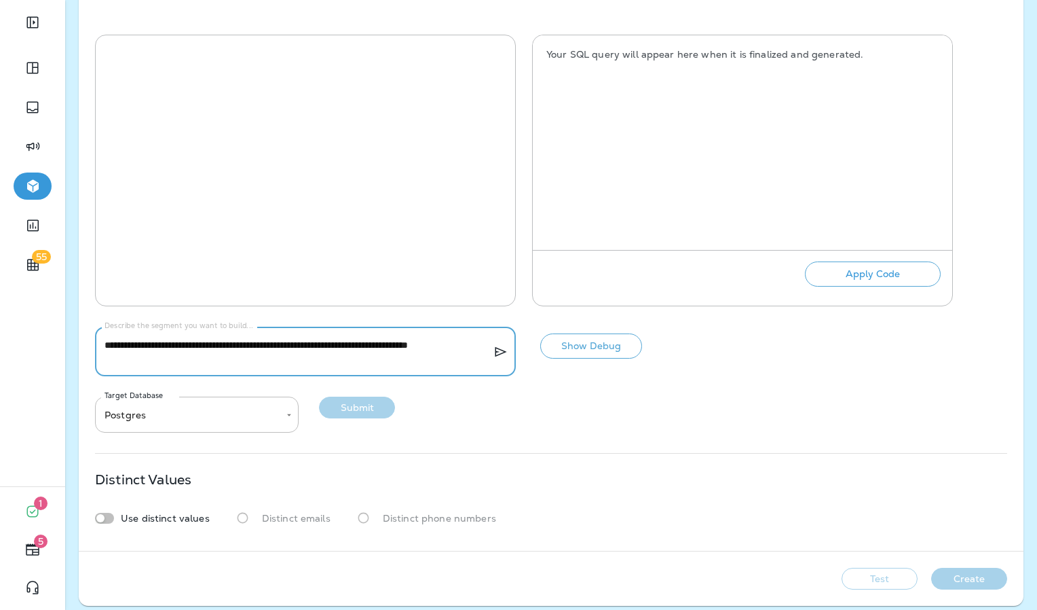
type textarea "**********"
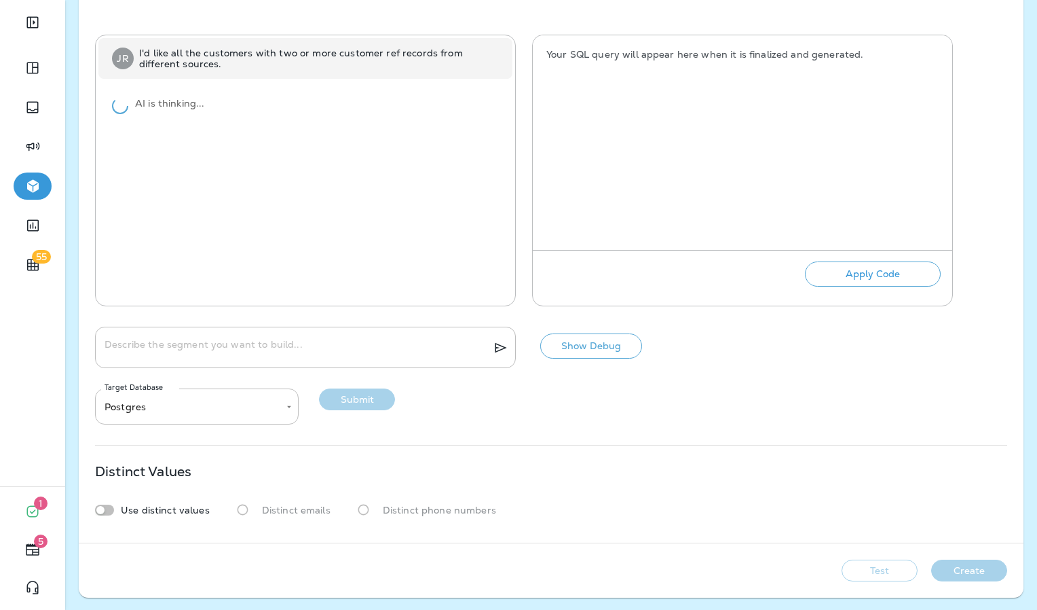
click at [579, 330] on div "Show Debug" at bounding box center [584, 346] width 115 height 41
click at [584, 339] on button "Show Debug" at bounding box center [591, 345] width 102 height 25
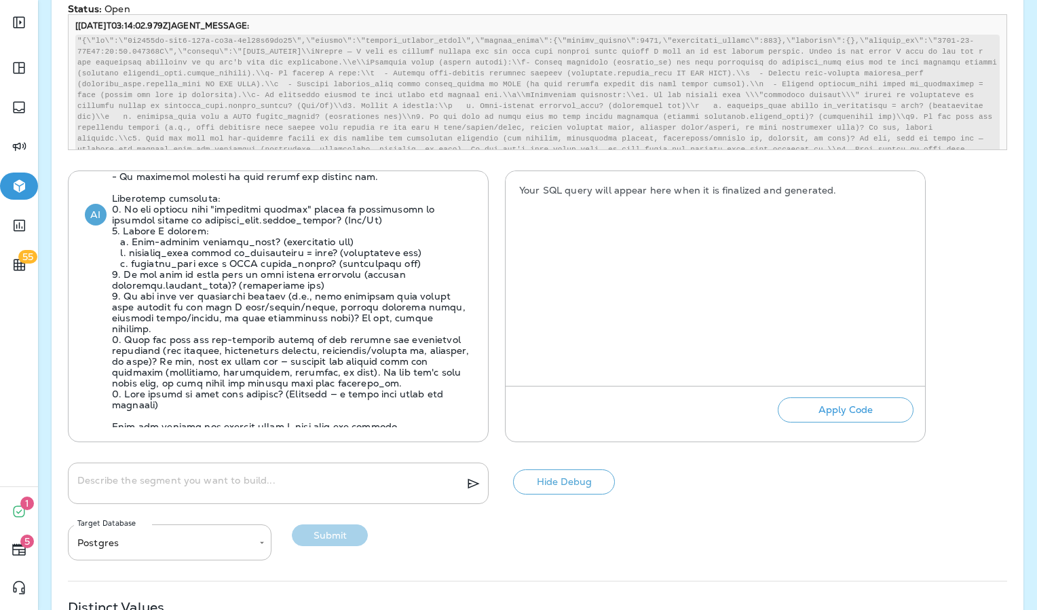
scroll to position [419, 0]
click at [281, 478] on textarea "Describe the segment you want to build..." at bounding box center [265, 485] width 377 height 14
type textarea "*"
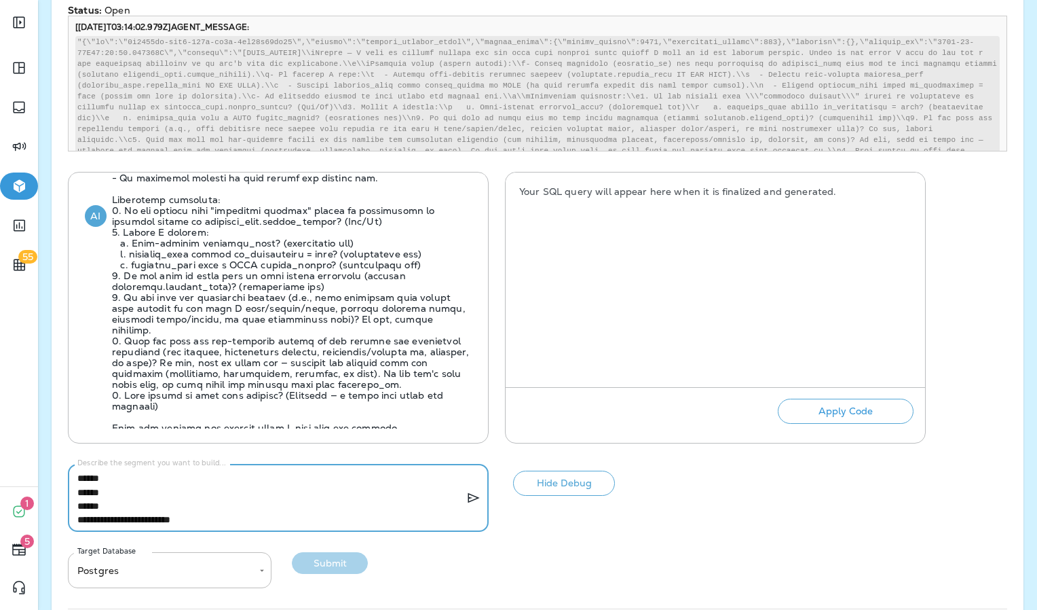
scroll to position [272, 0]
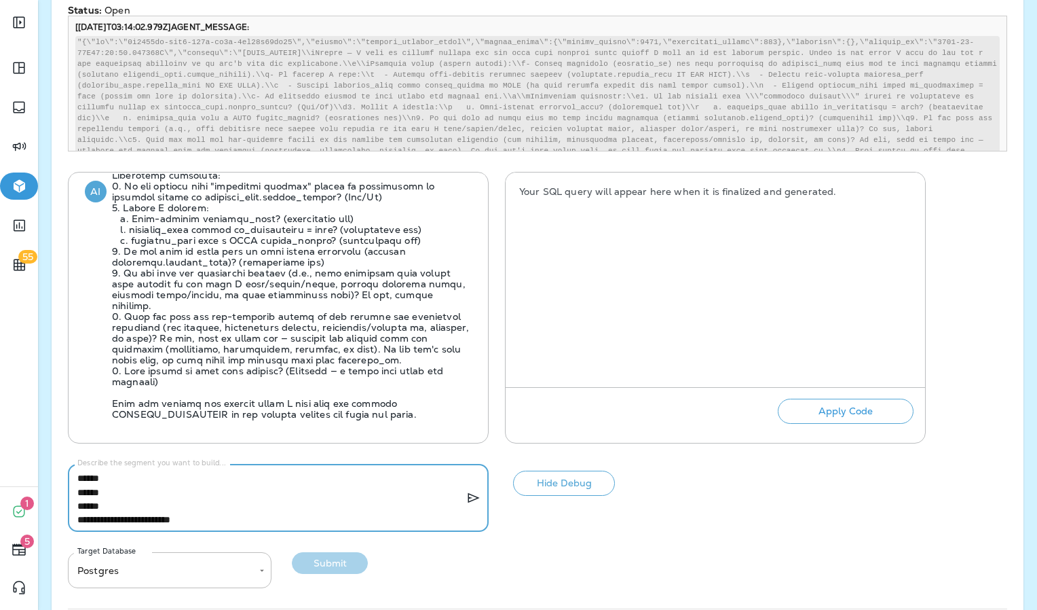
type textarea "**********"
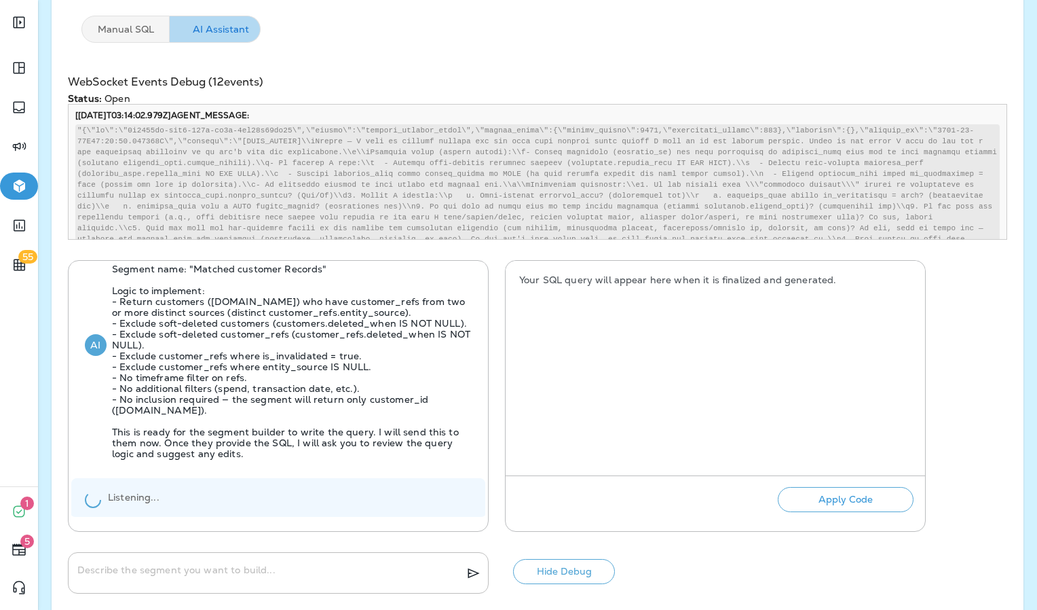
scroll to position [330, 0]
click at [548, 563] on button "Hide Debug" at bounding box center [564, 572] width 102 height 25
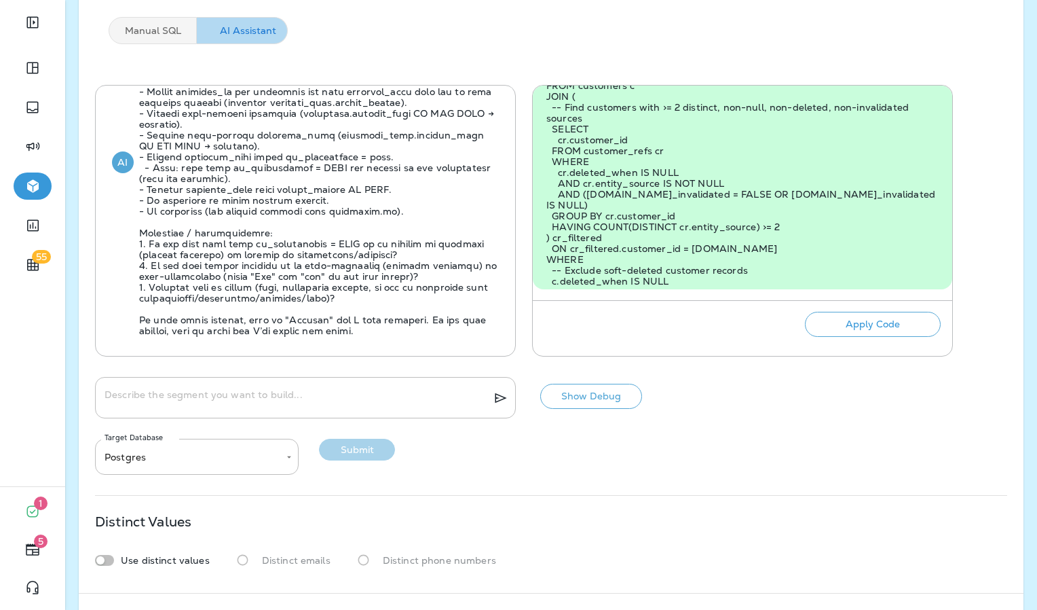
scroll to position [958, 0]
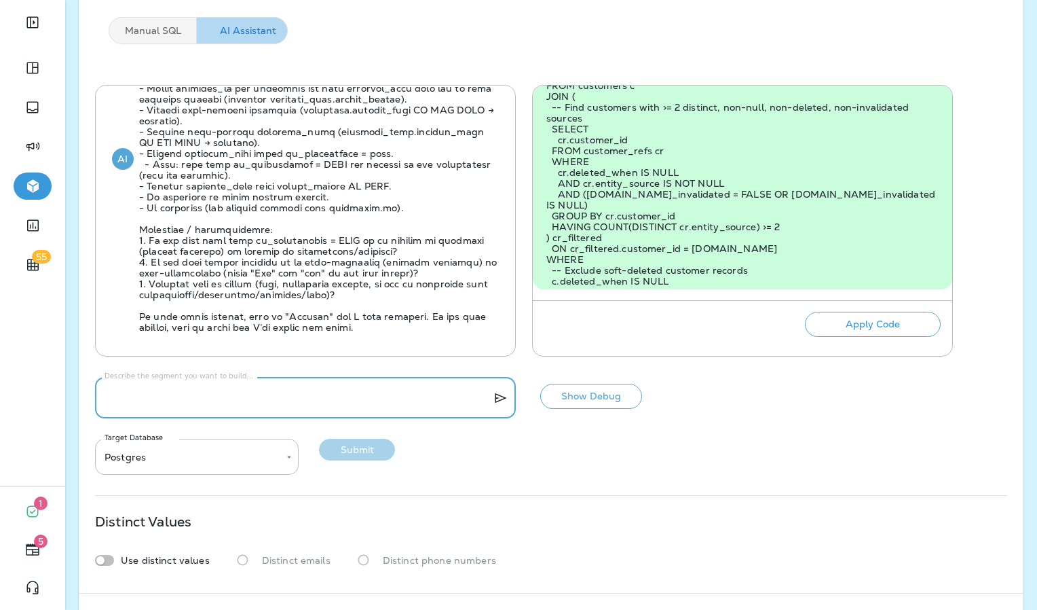
click at [240, 398] on textarea "Describe the segment you want to build..." at bounding box center [293, 398] width 377 height 14
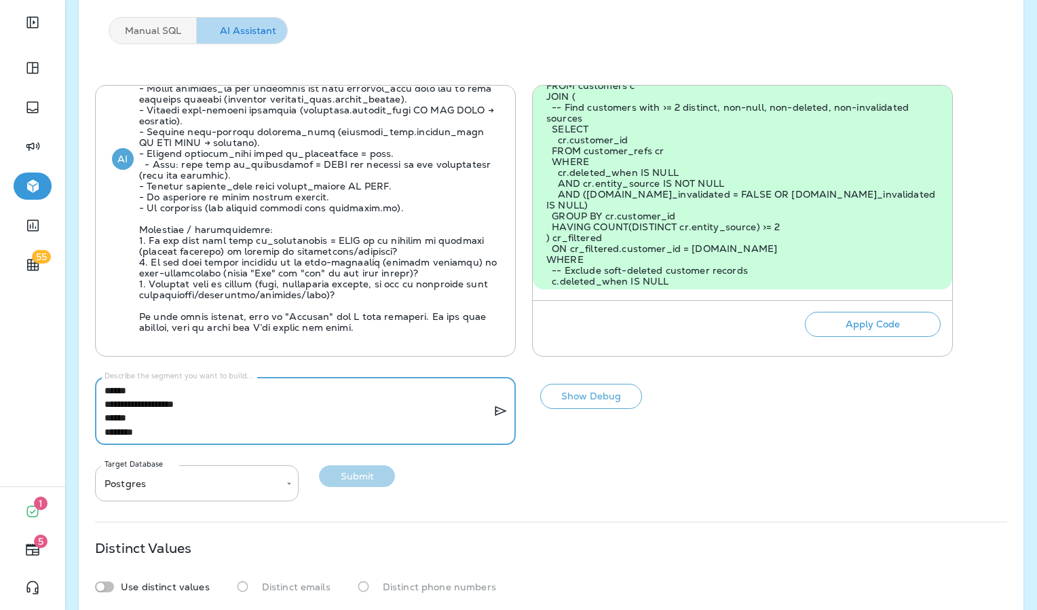
type textarea "**********"
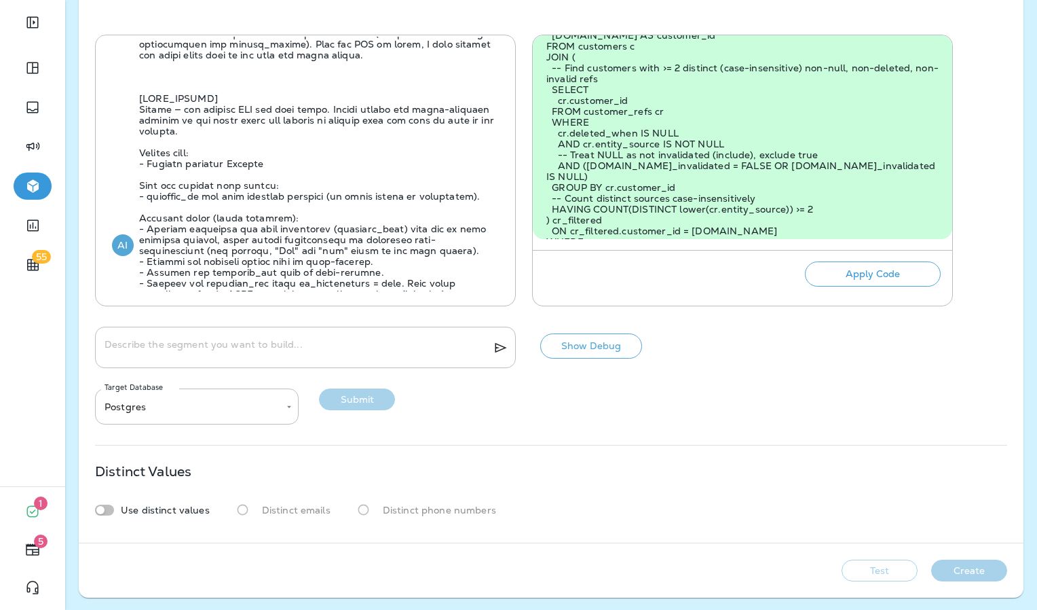
scroll to position [1624, 0]
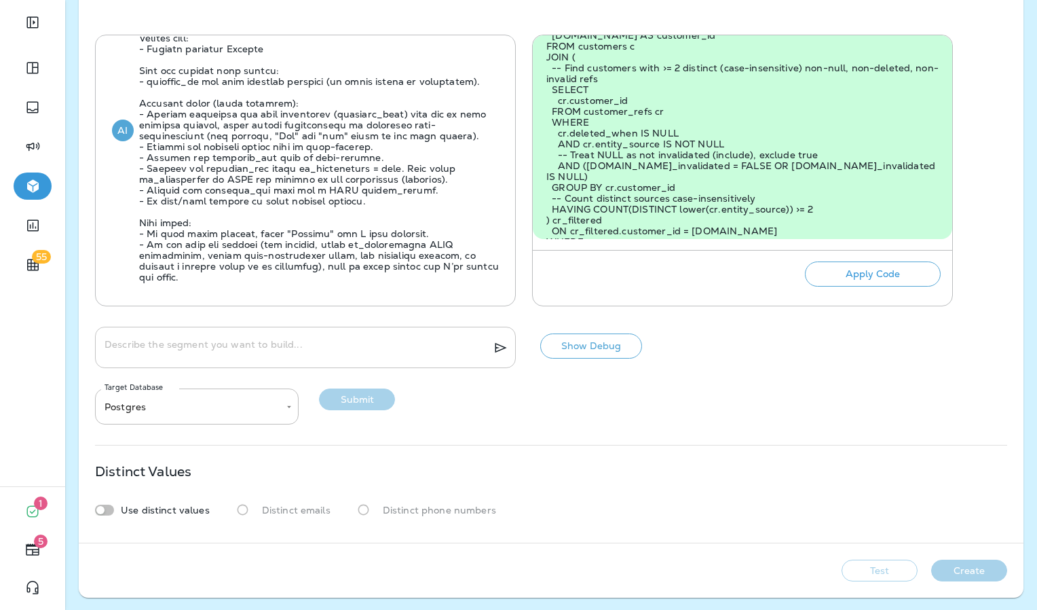
click at [249, 341] on textarea "Describe the segment you want to build..." at bounding box center [293, 348] width 377 height 14
type textarea "*******"
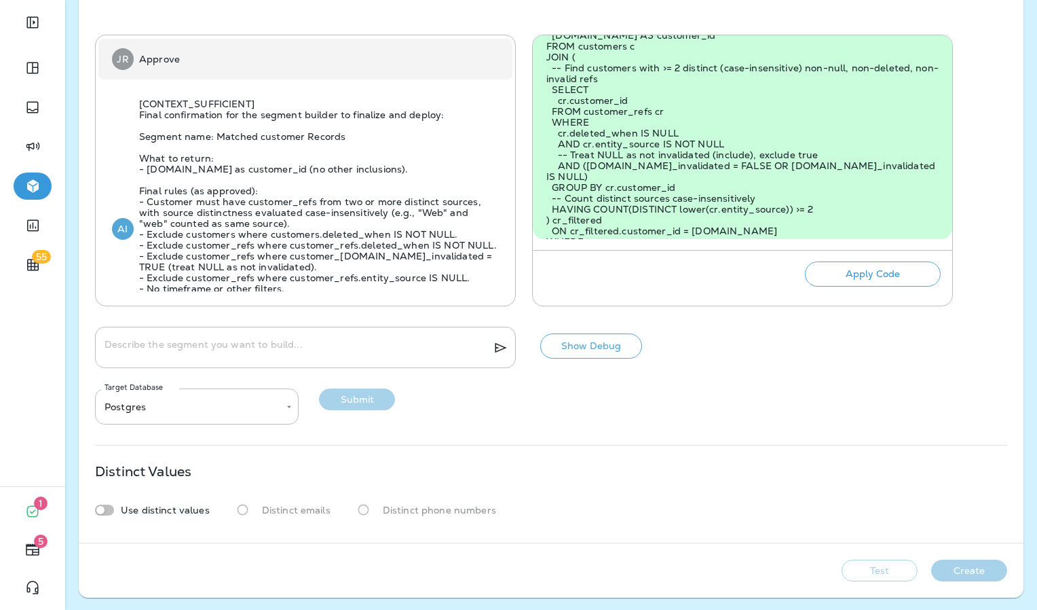
scroll to position [2012, 0]
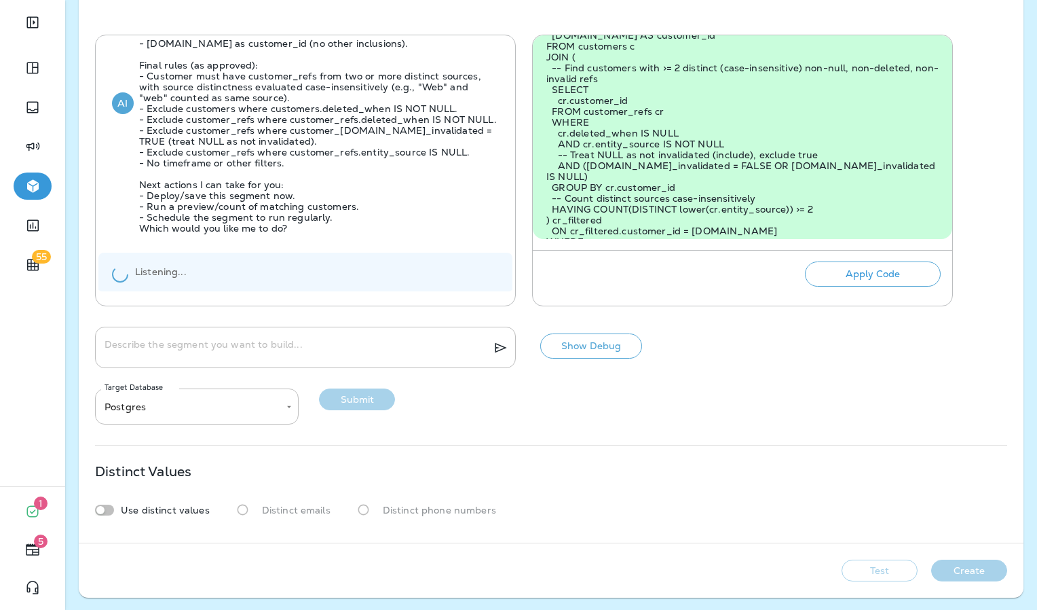
click at [863, 280] on button "Apply Code" at bounding box center [873, 273] width 136 height 25
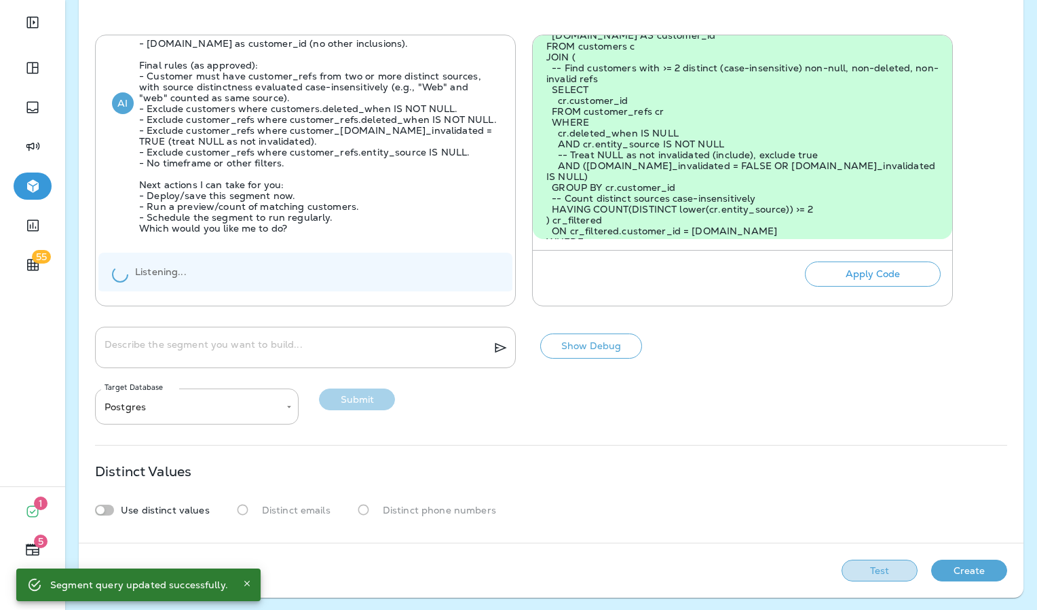
click at [846, 570] on button "Test" at bounding box center [880, 570] width 76 height 22
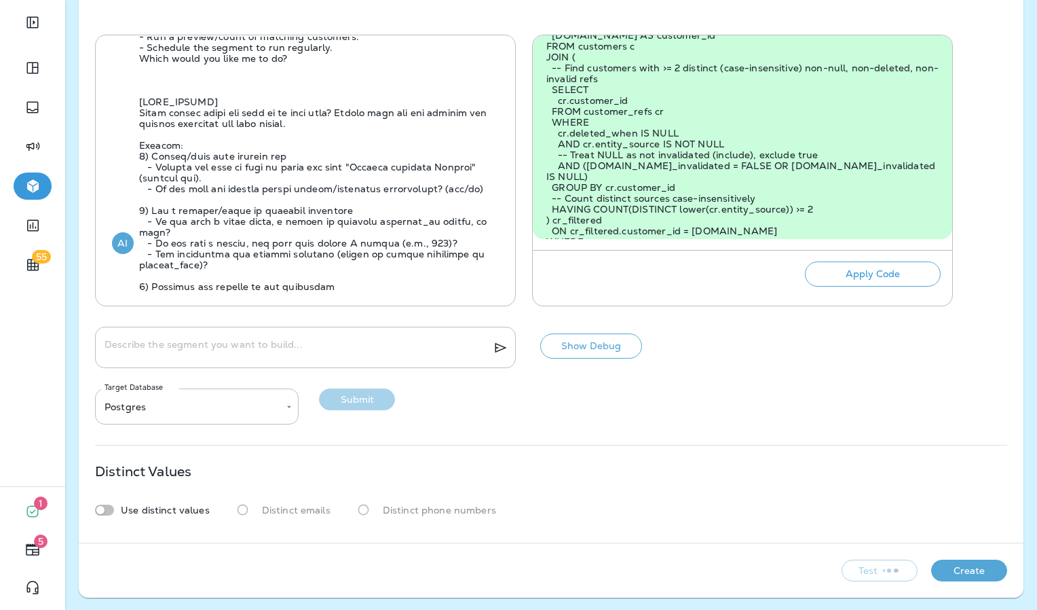
scroll to position [2311, 0]
